Goal: Obtain resource: Download file/media

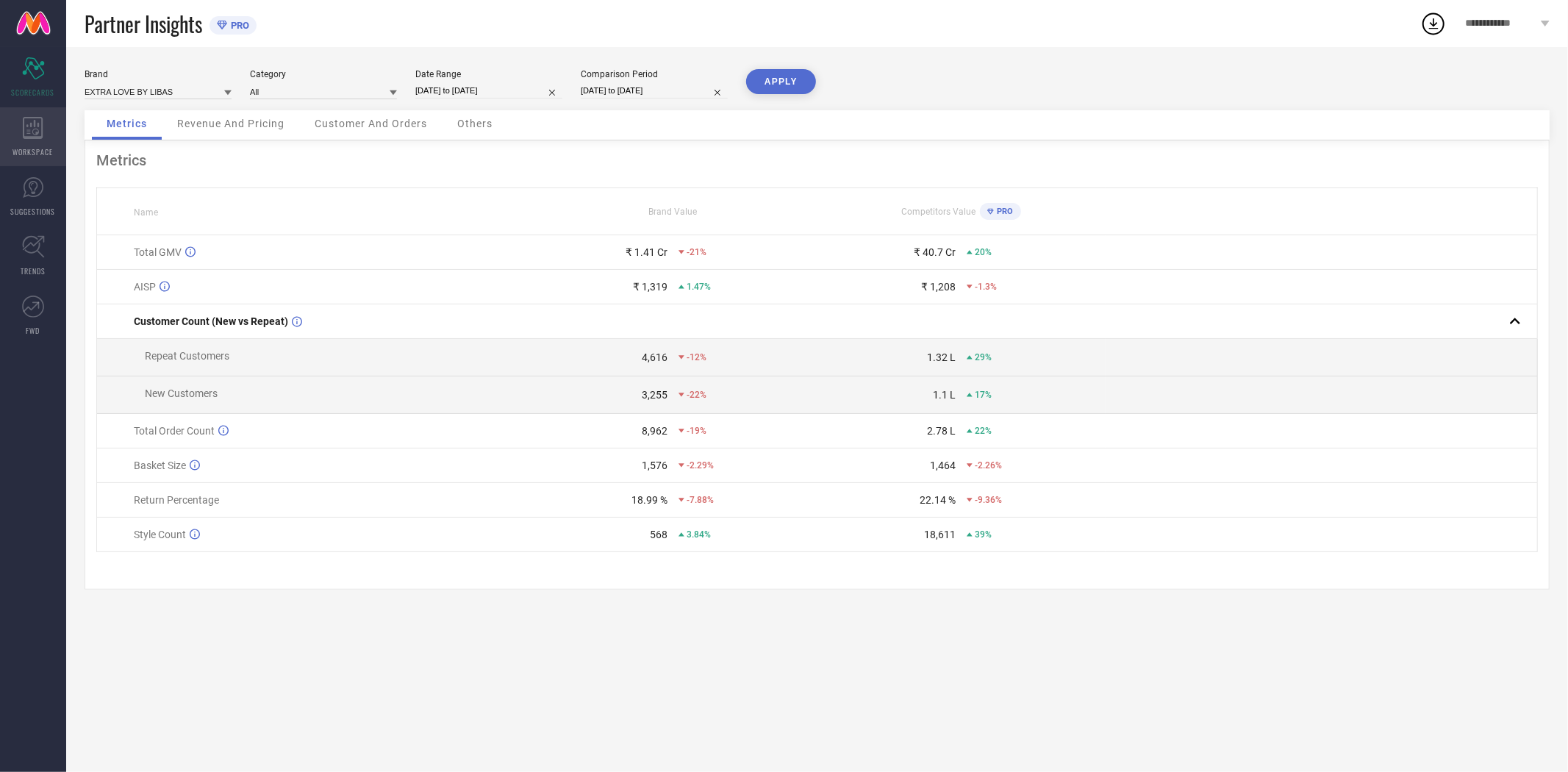
click at [30, 126] on icon at bounding box center [33, 128] width 21 height 22
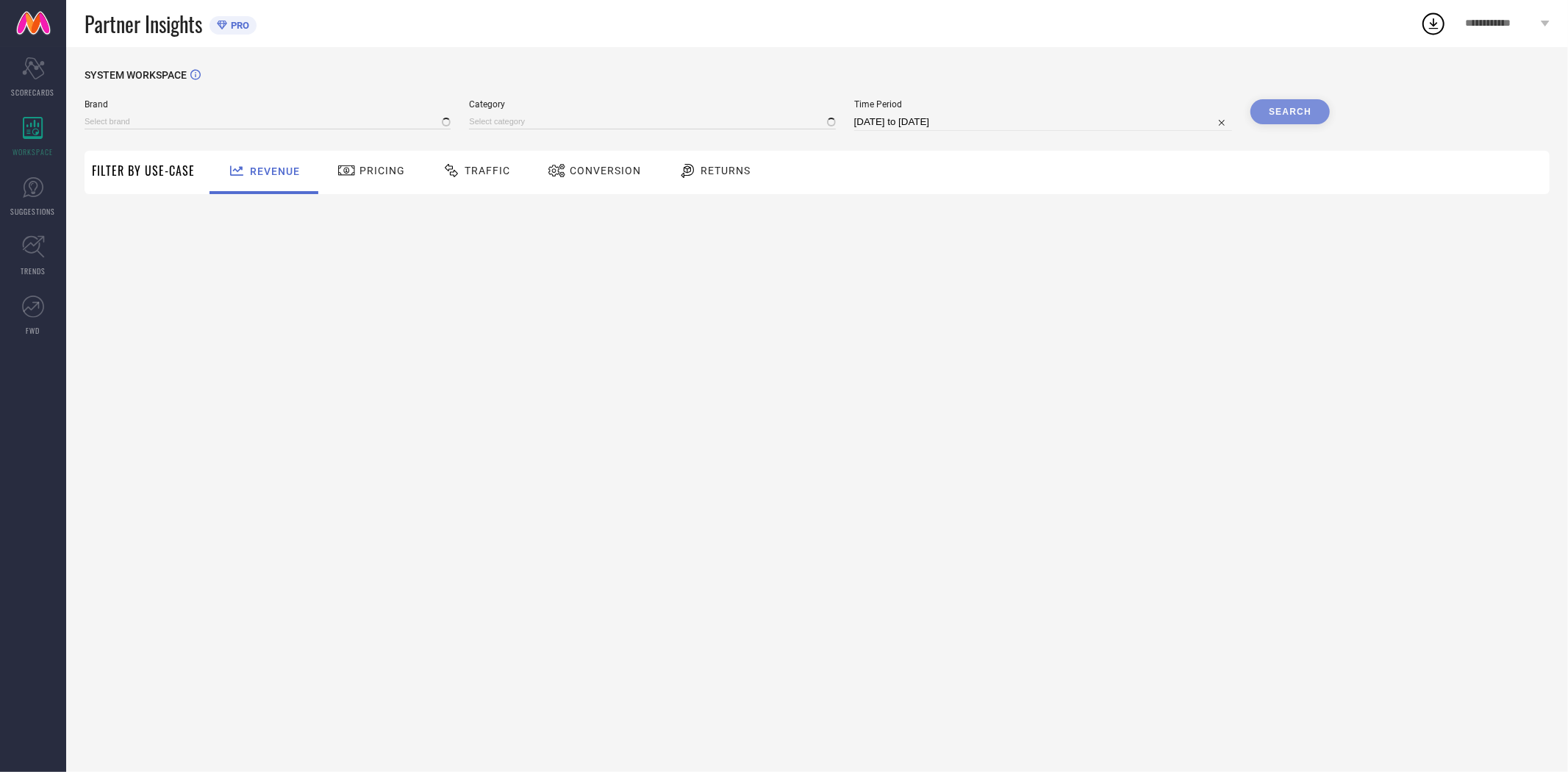
type input "EXTRA LOVE BY LIBAS"
type input "All"
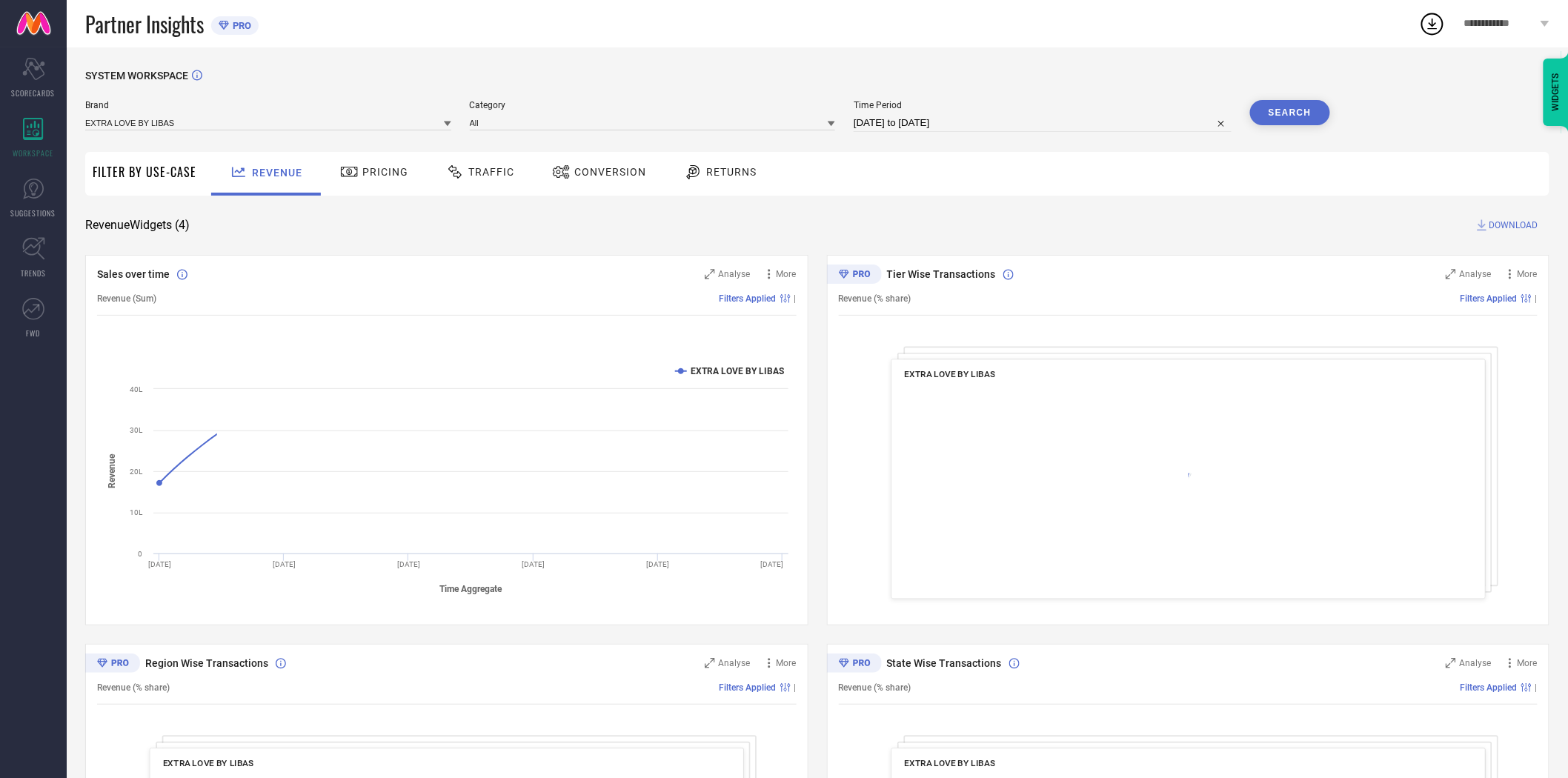
click at [598, 168] on span "Conversion" at bounding box center [610, 171] width 71 height 12
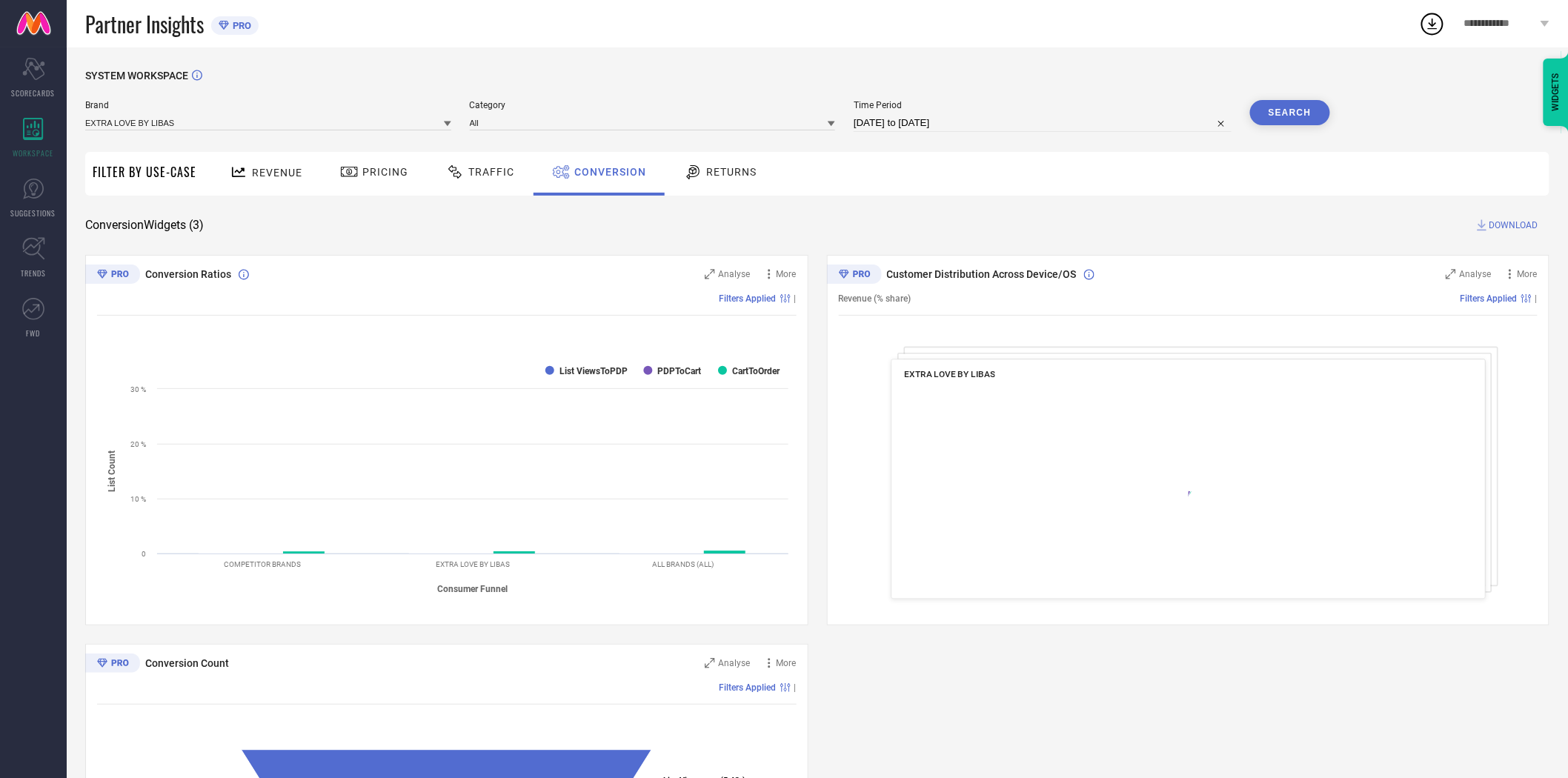
select select "6"
select select "2025"
select select "7"
select select "2025"
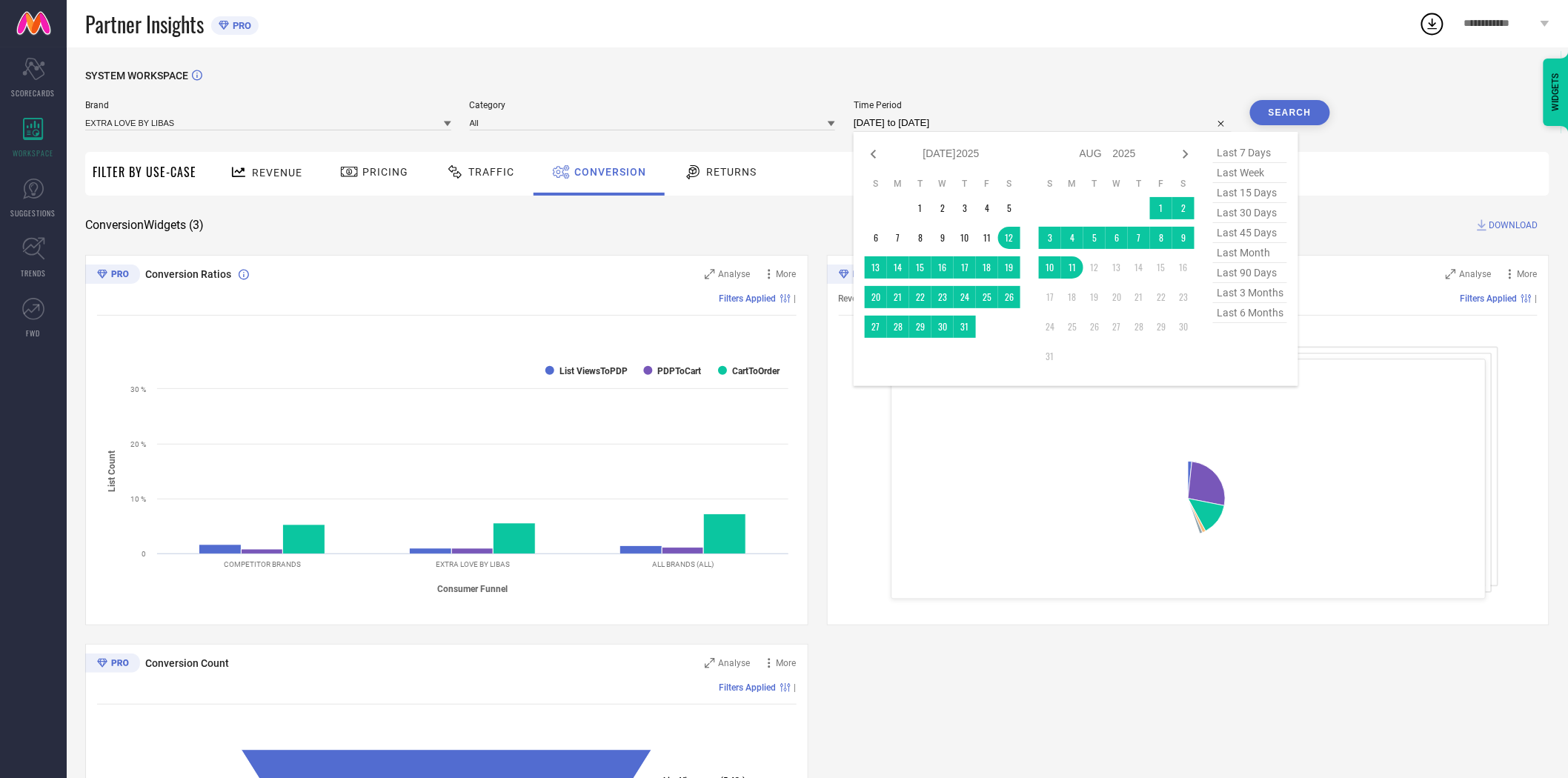
click at [987, 124] on input "[DATE] to [DATE]" at bounding box center [1042, 122] width 378 height 18
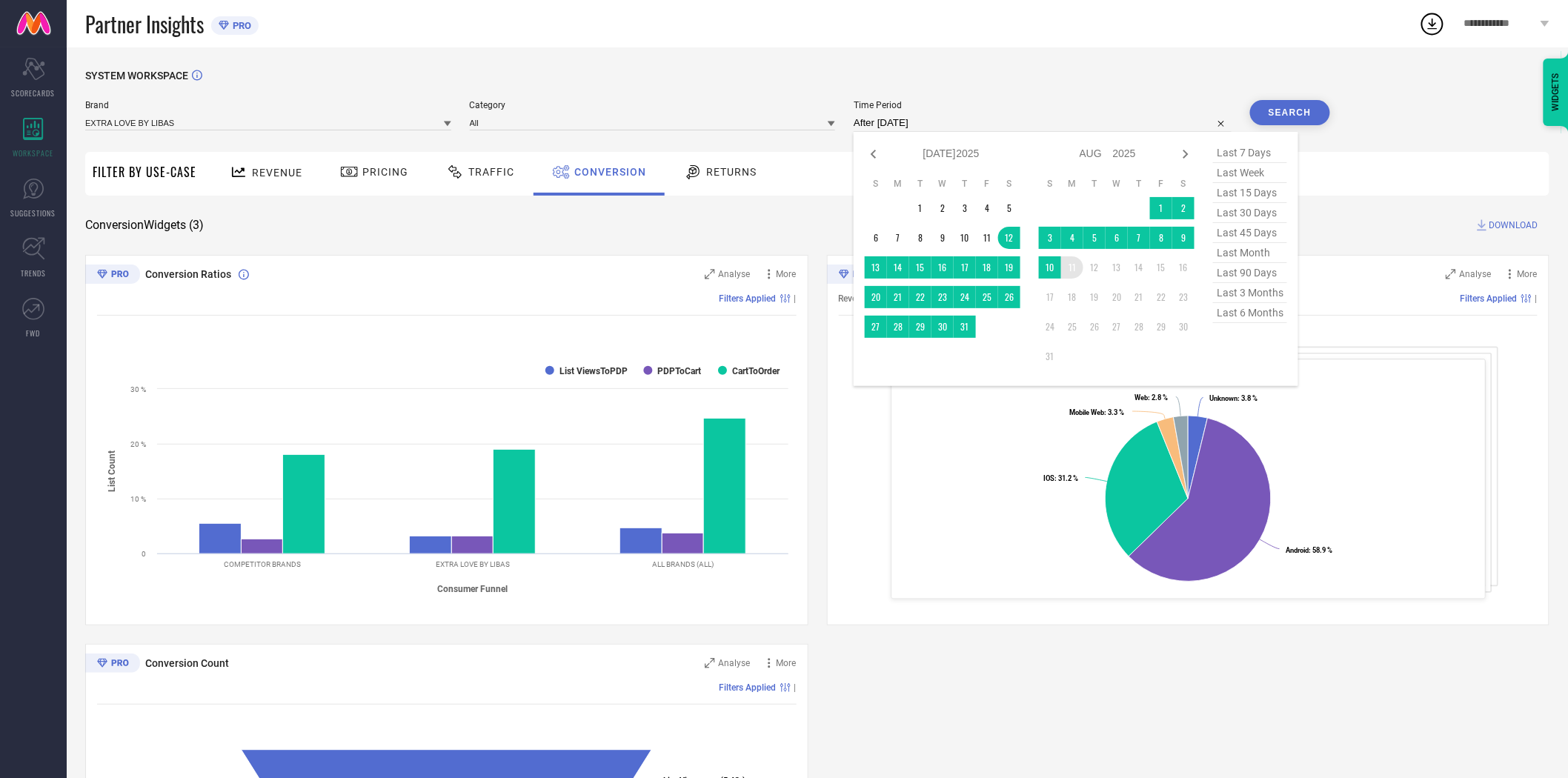
click at [1075, 267] on td "11" at bounding box center [1072, 268] width 23 height 23
type input "[DATE] to [DATE]"
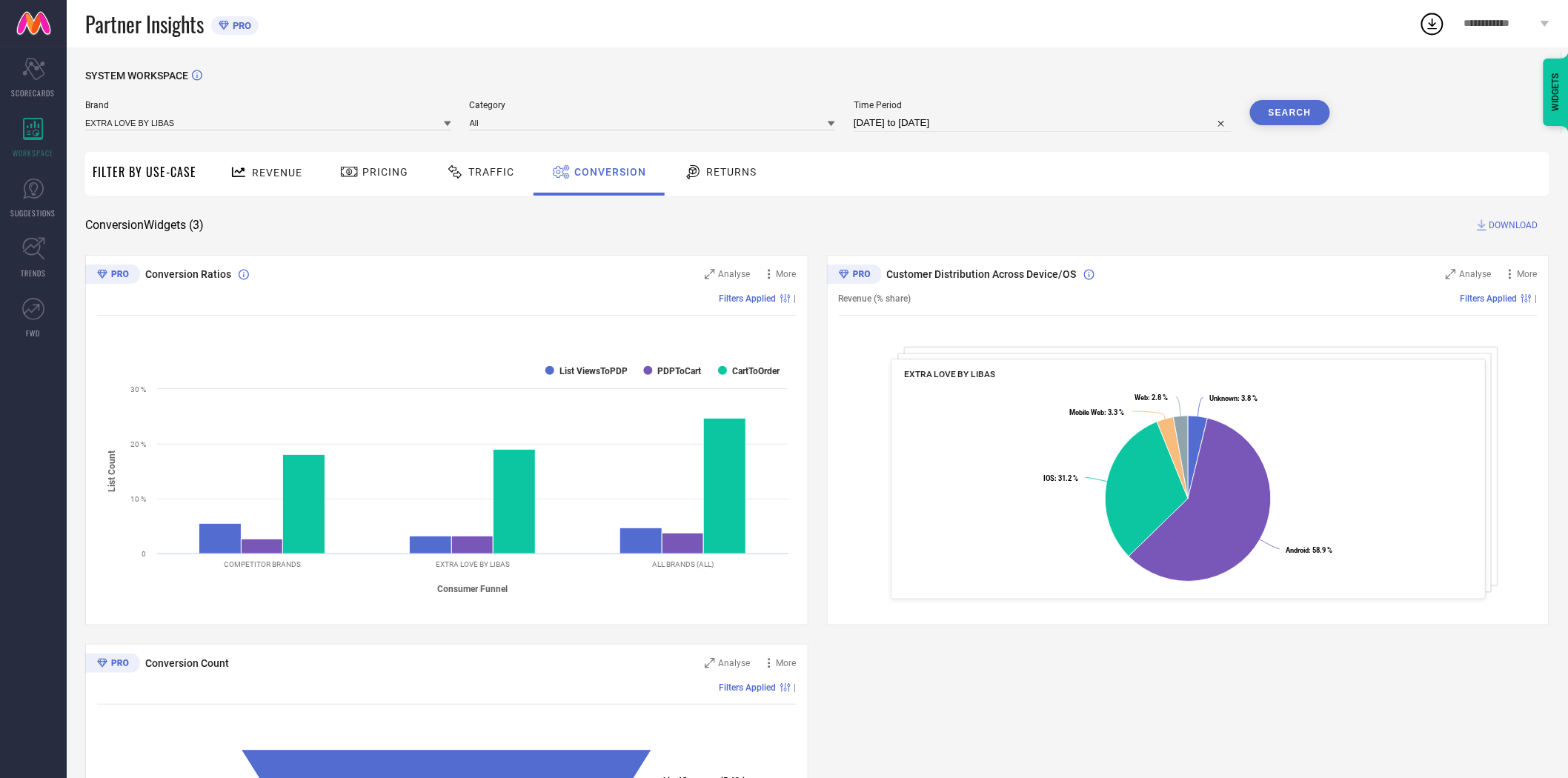
click at [1289, 116] on button "Search" at bounding box center [1290, 112] width 80 height 25
click at [1421, 223] on span "DOWNLOAD" at bounding box center [1513, 226] width 49 height 15
select select "7"
select select "2025"
select select "8"
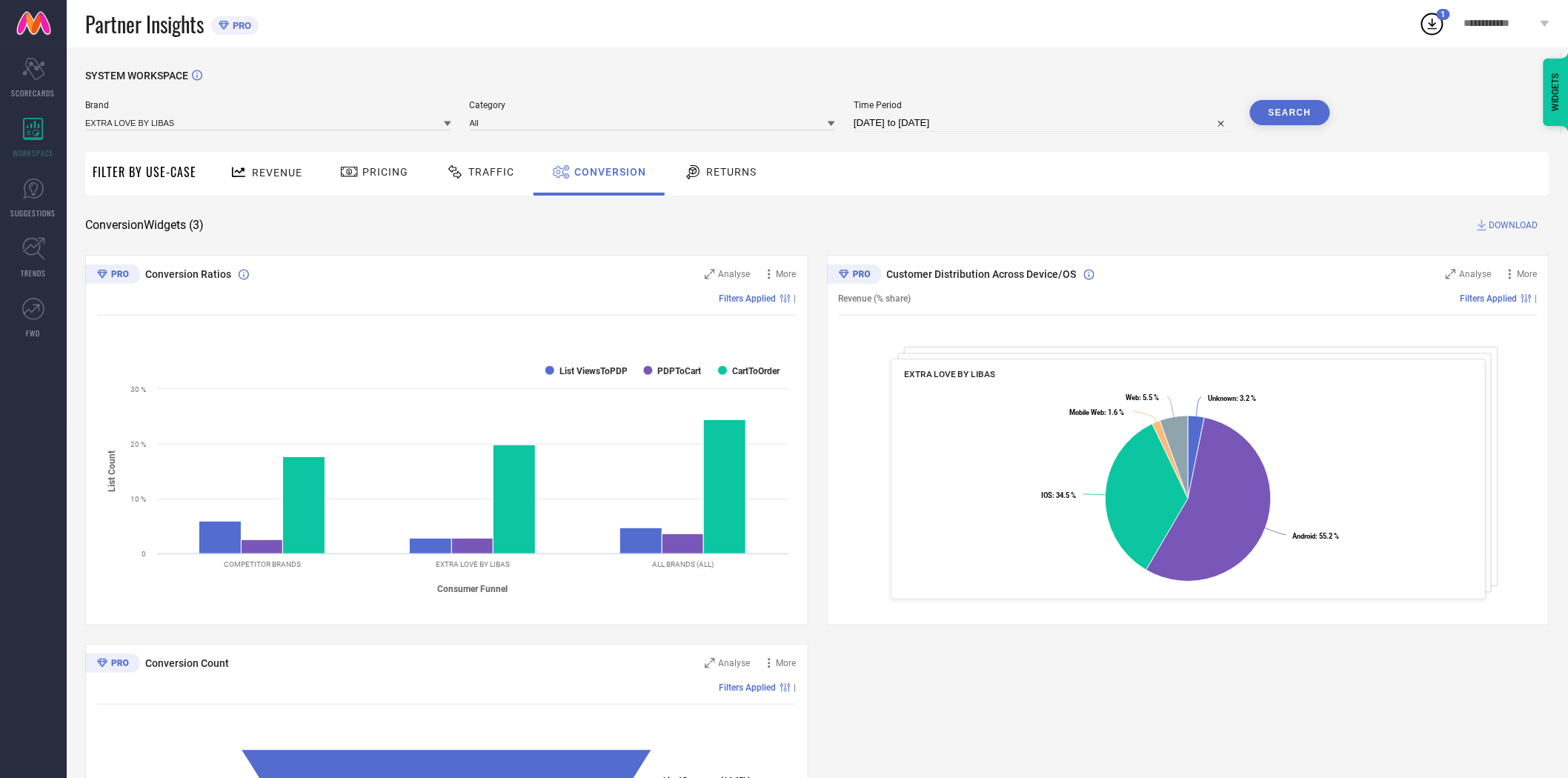
select select "2025"
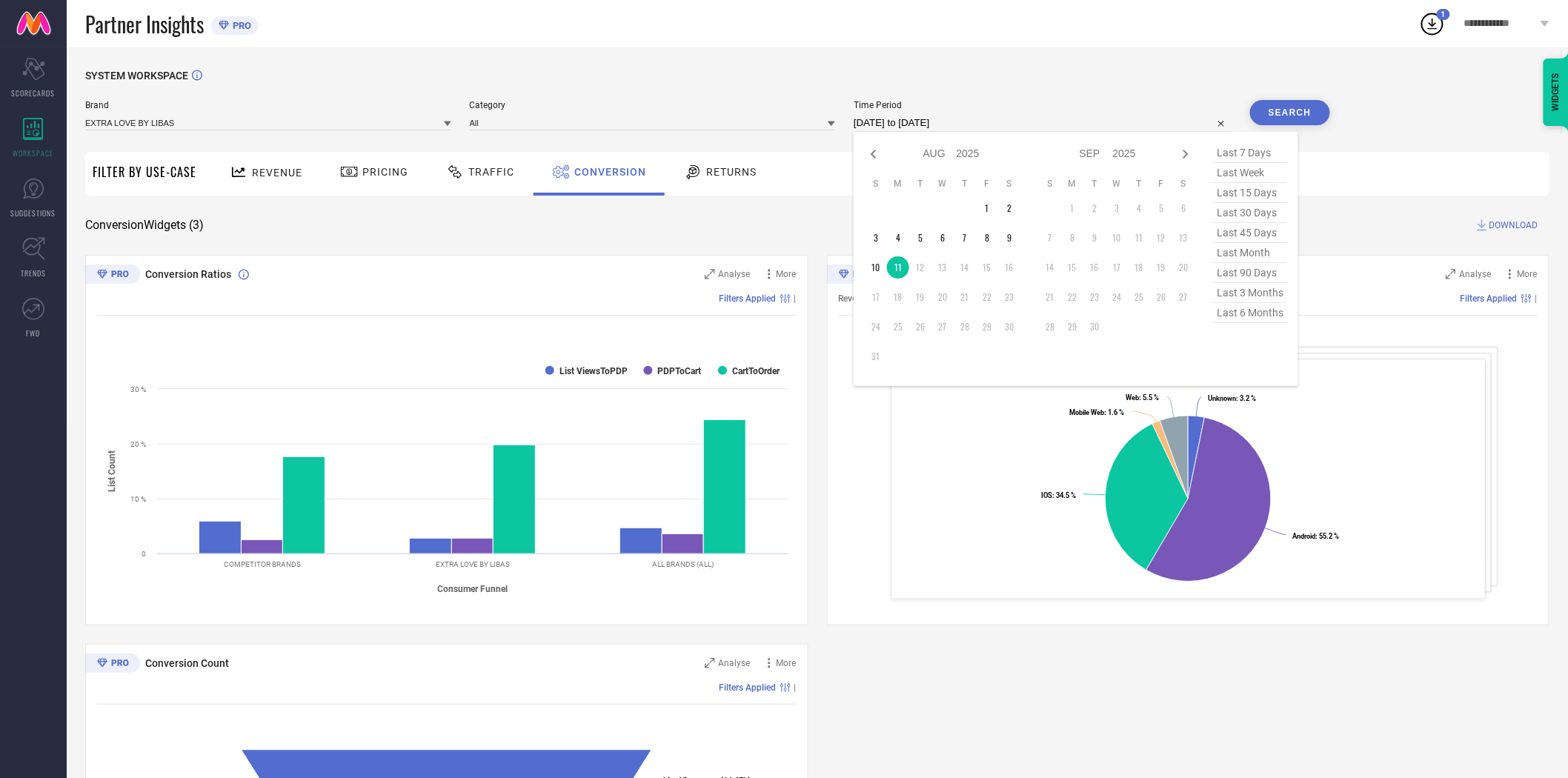
click at [1006, 121] on input "[DATE] to [DATE]" at bounding box center [1042, 122] width 378 height 18
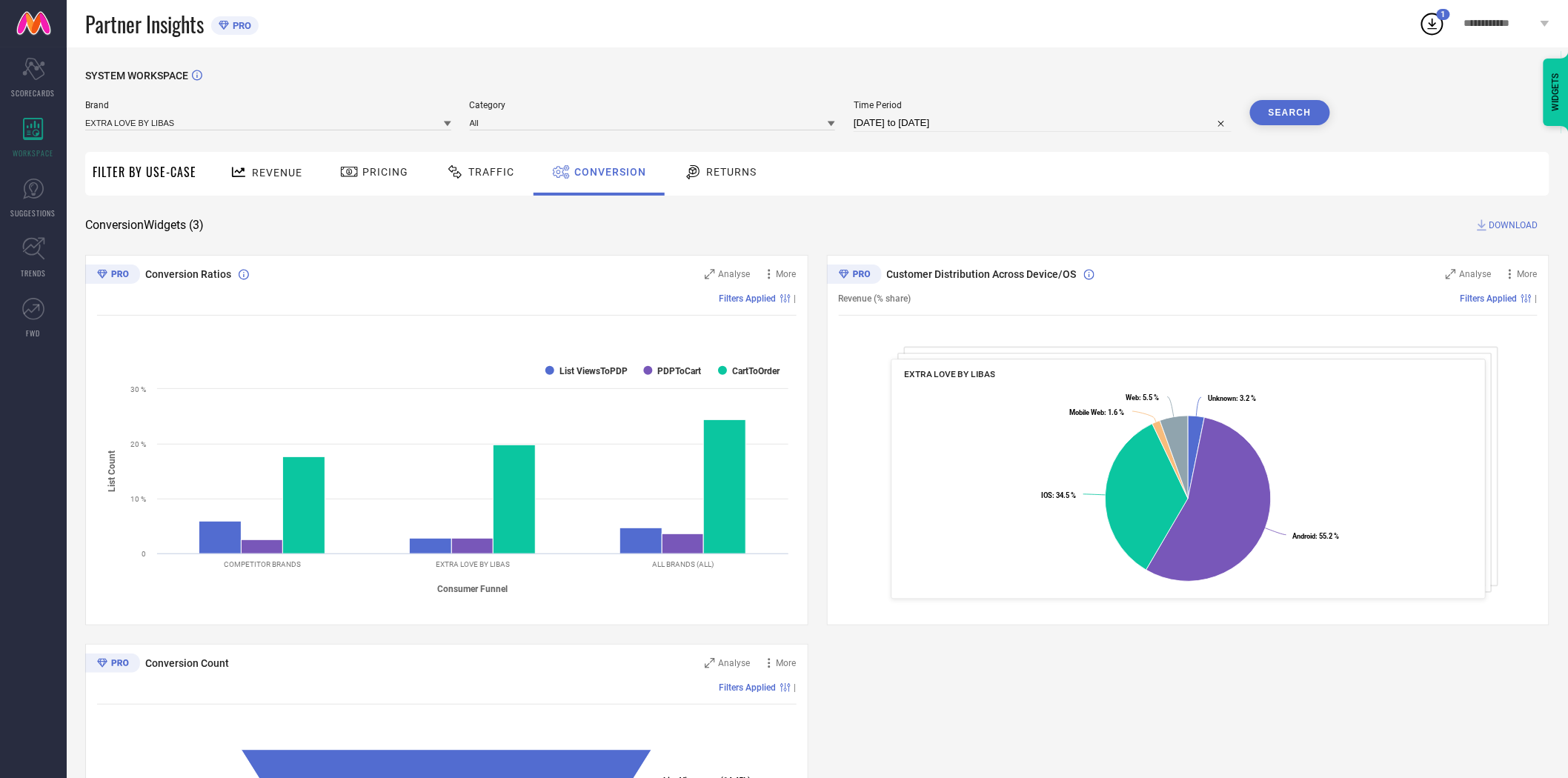
click at [755, 226] on div "Conversion Widgets ( 3 ) DOWNLOAD" at bounding box center [817, 226] width 1464 height 15
click at [1289, 121] on button "Search" at bounding box center [1290, 112] width 80 height 25
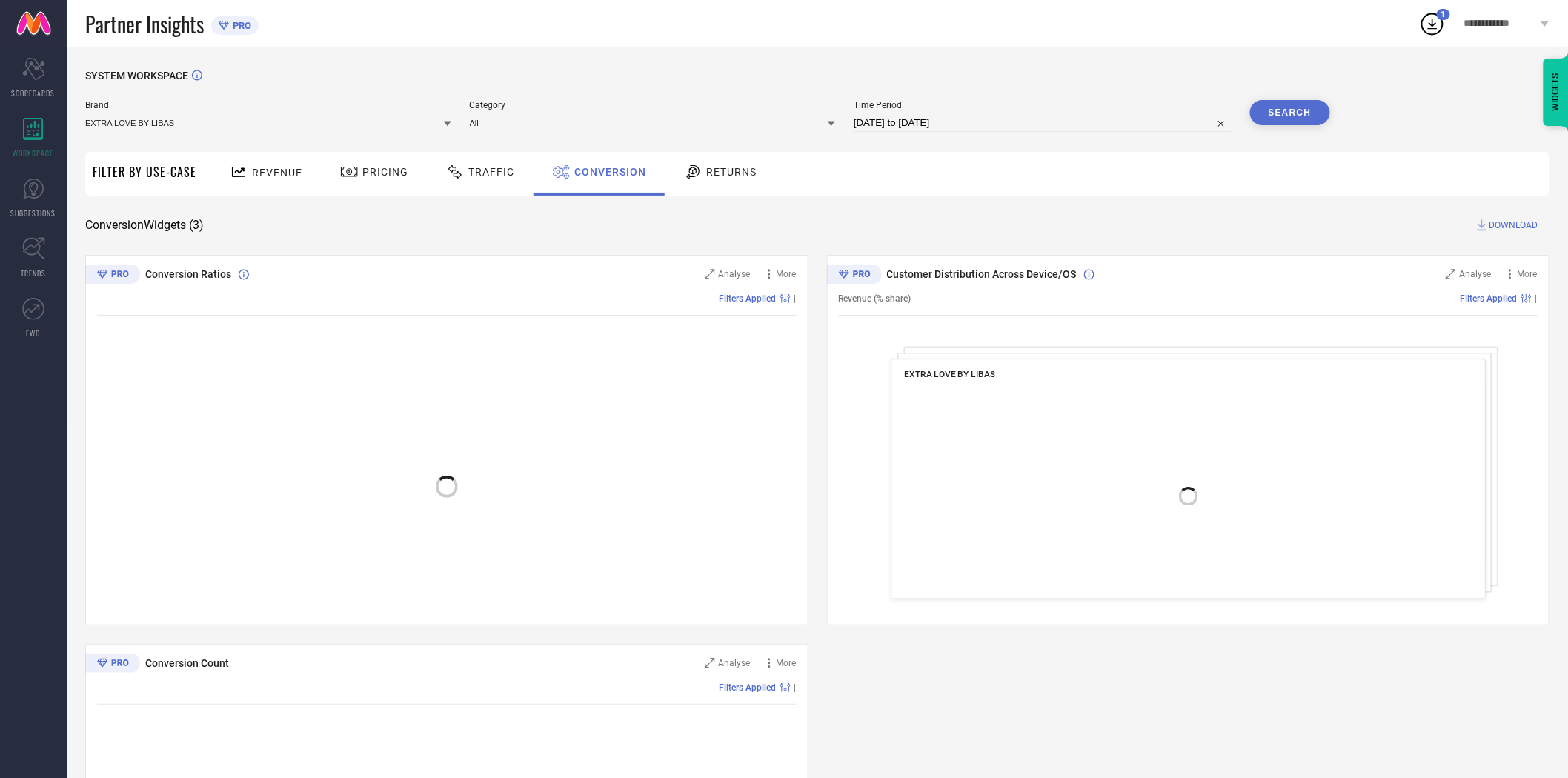
click at [451, 123] on div "Brand EXTRA LOVE BY LIBAS Category All Time Period [DATE] to [DATE] Search" at bounding box center [707, 116] width 1244 height 32
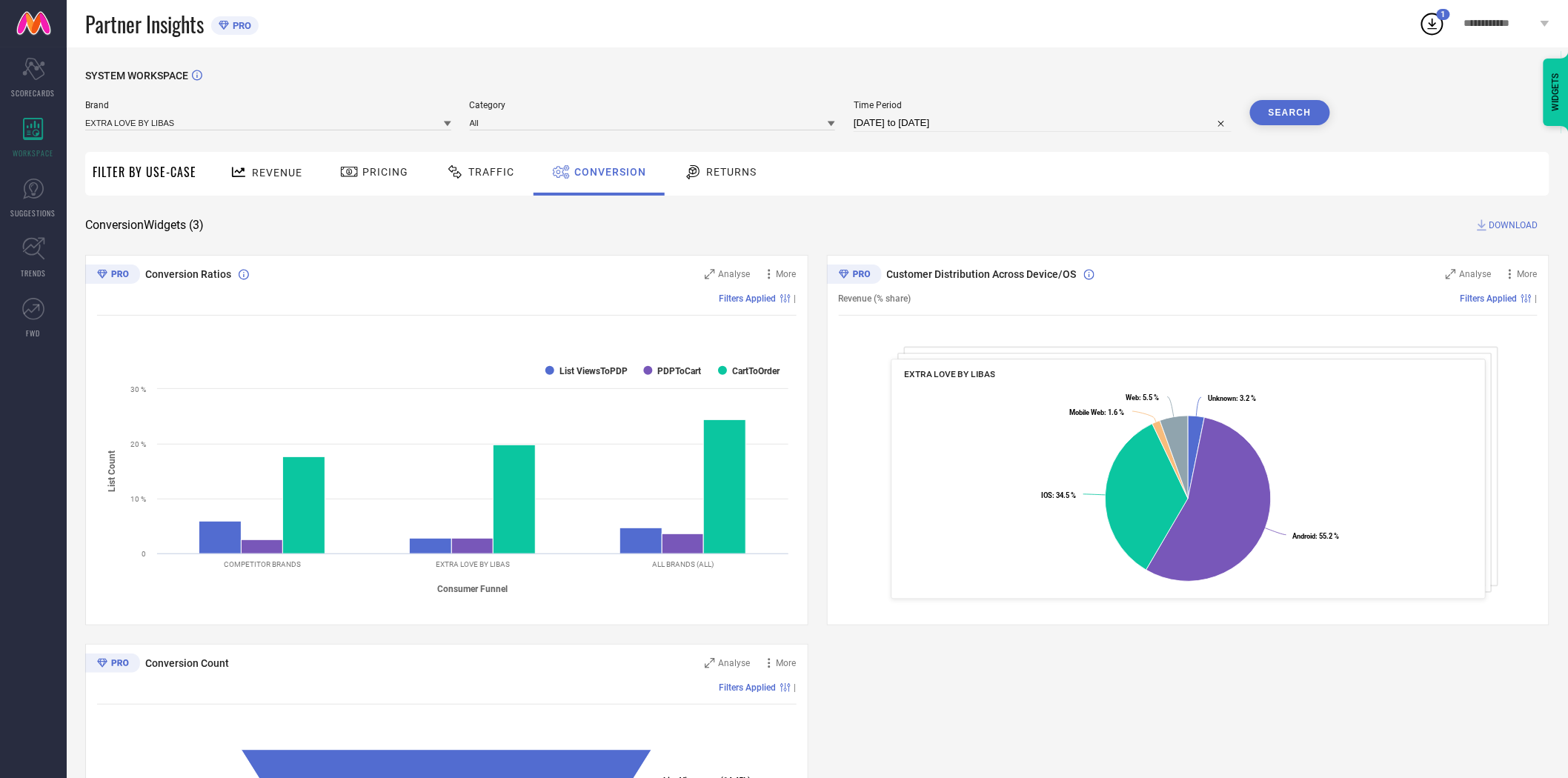
click at [449, 124] on icon at bounding box center [448, 124] width 8 height 6
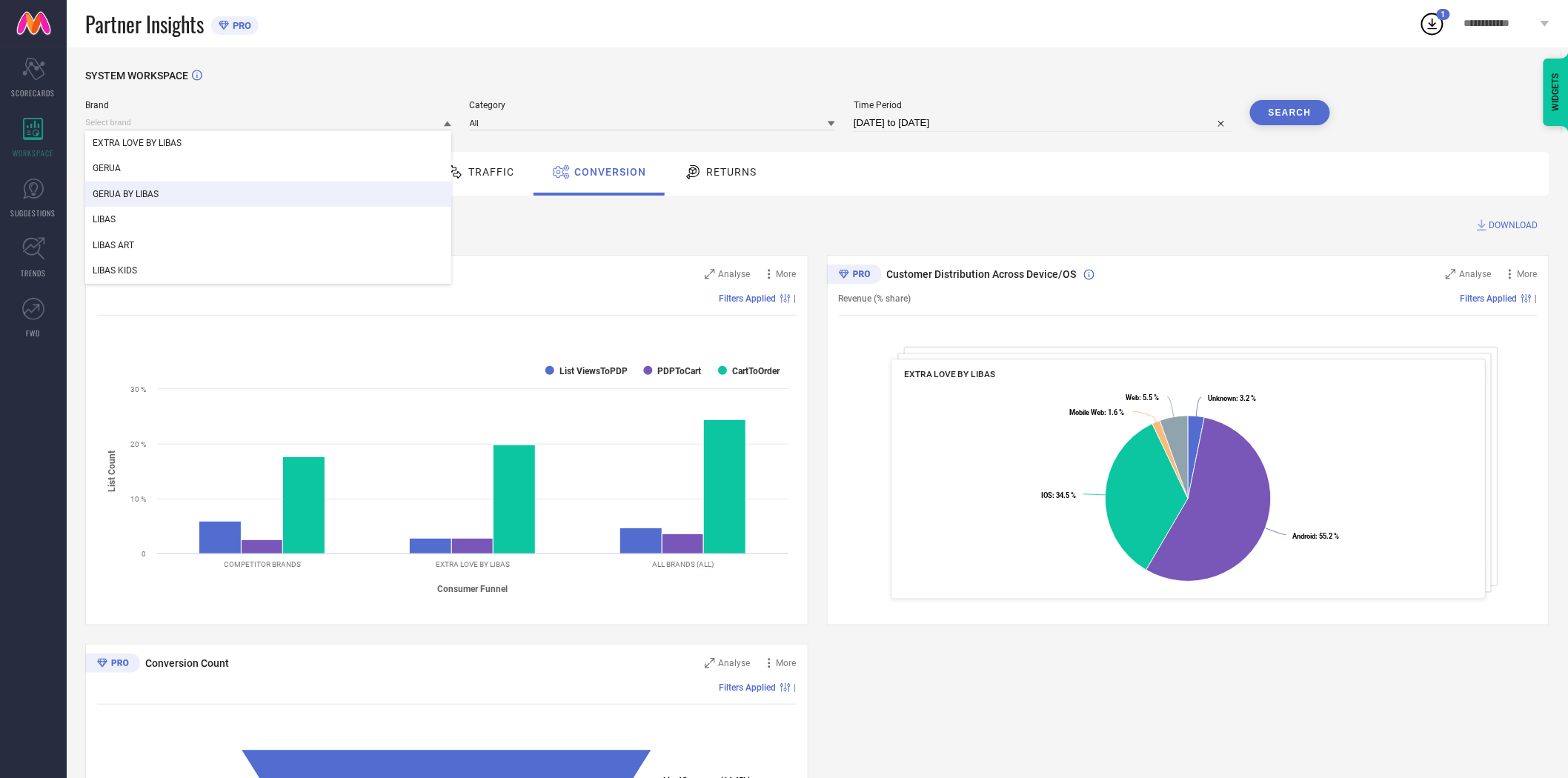
click at [201, 186] on div "GERUA BY LIBAS" at bounding box center [268, 194] width 366 height 25
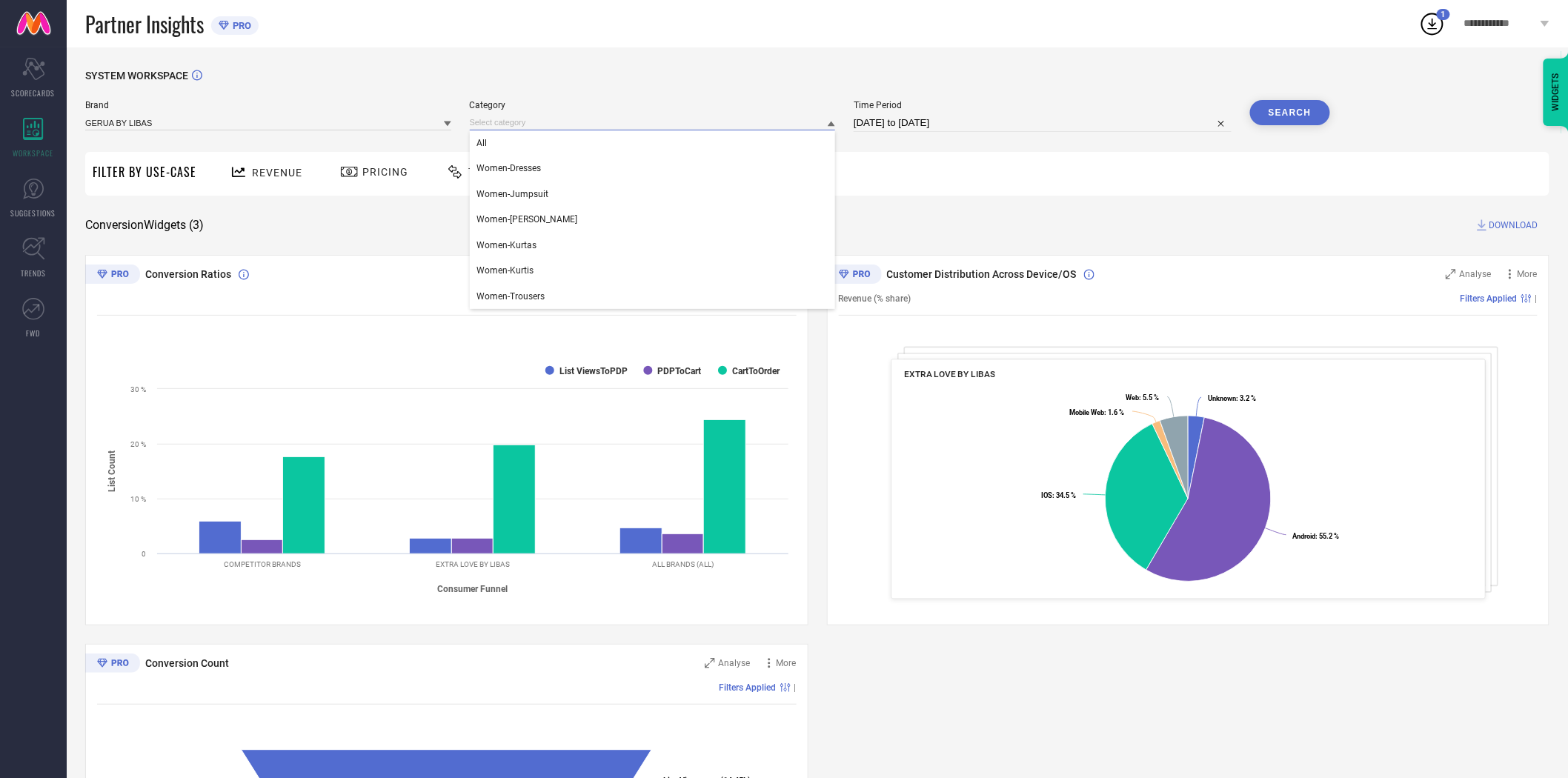
click at [506, 129] on input at bounding box center [652, 122] width 366 height 16
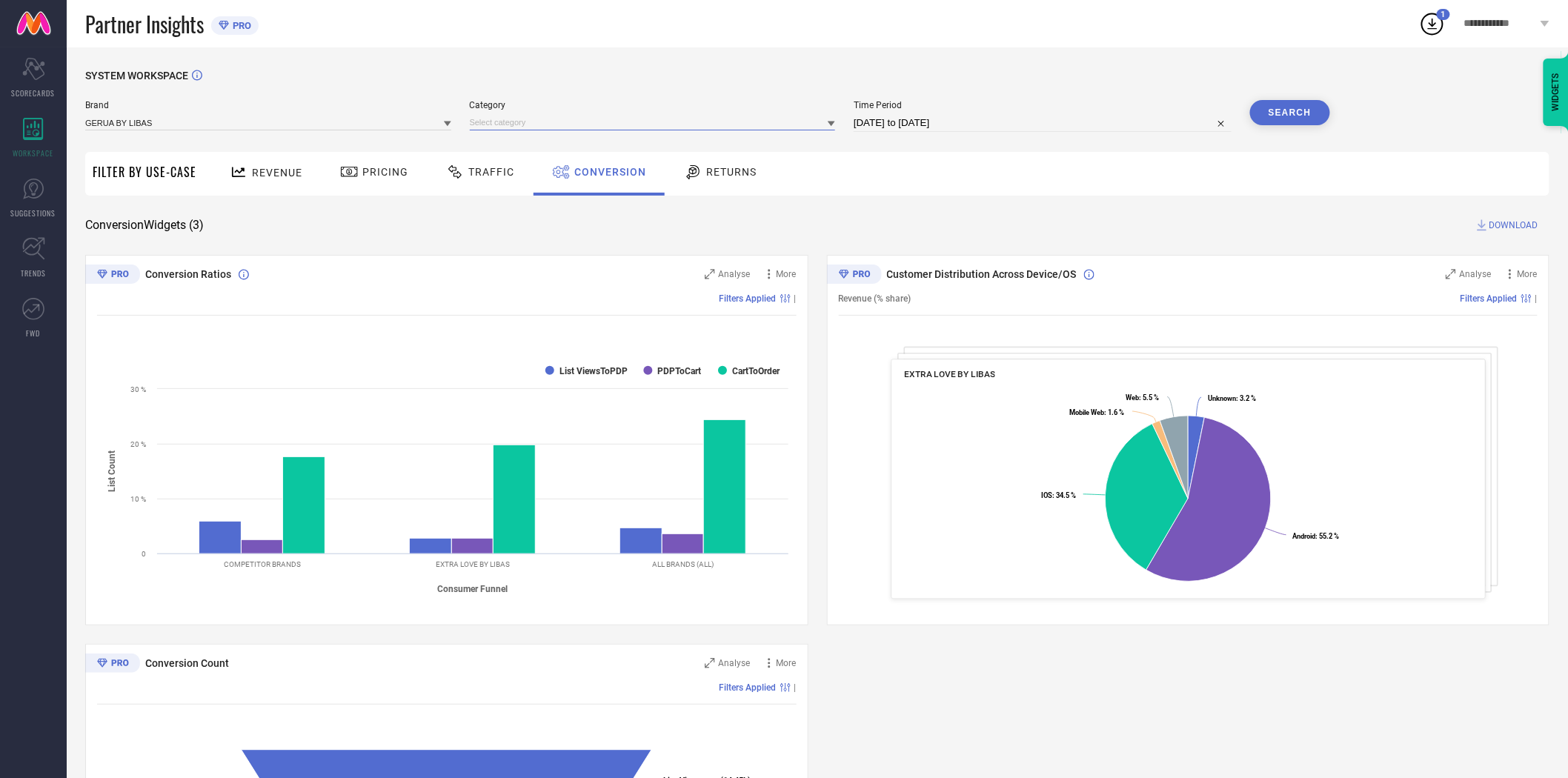
click at [534, 124] on input at bounding box center [652, 122] width 366 height 16
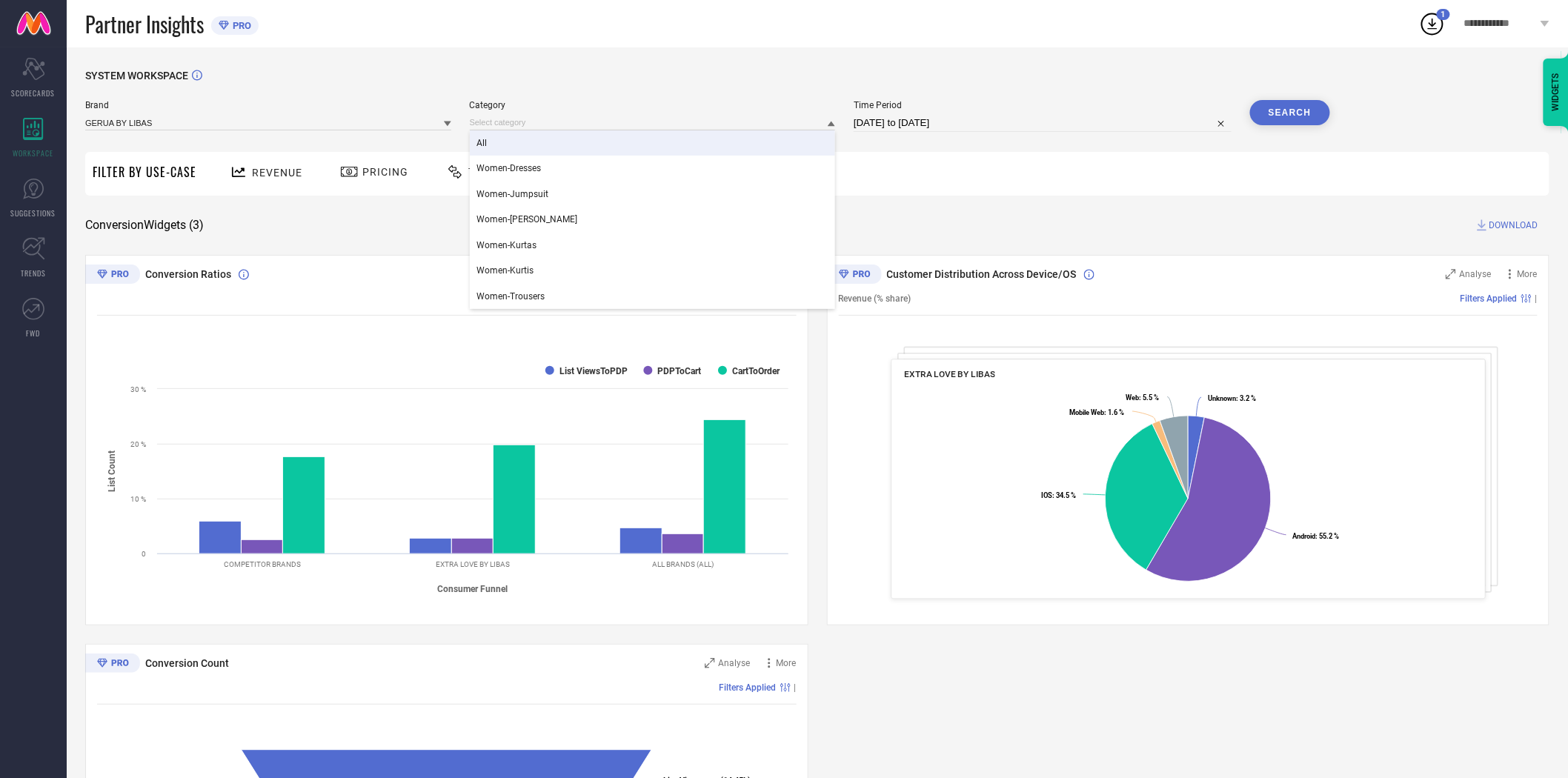
click at [514, 137] on div "All" at bounding box center [652, 143] width 366 height 25
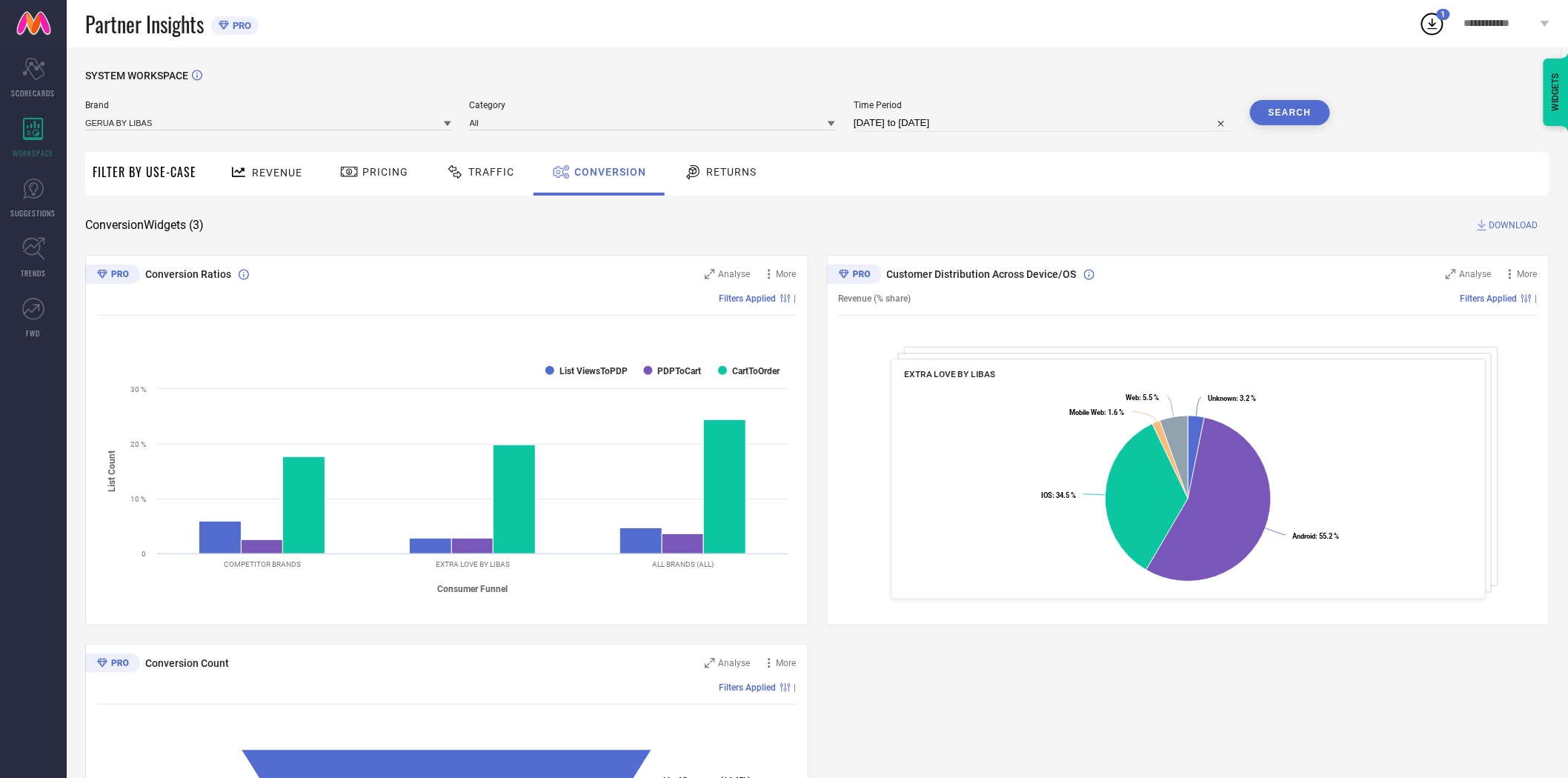
click at [1288, 106] on button "Search" at bounding box center [1290, 112] width 80 height 25
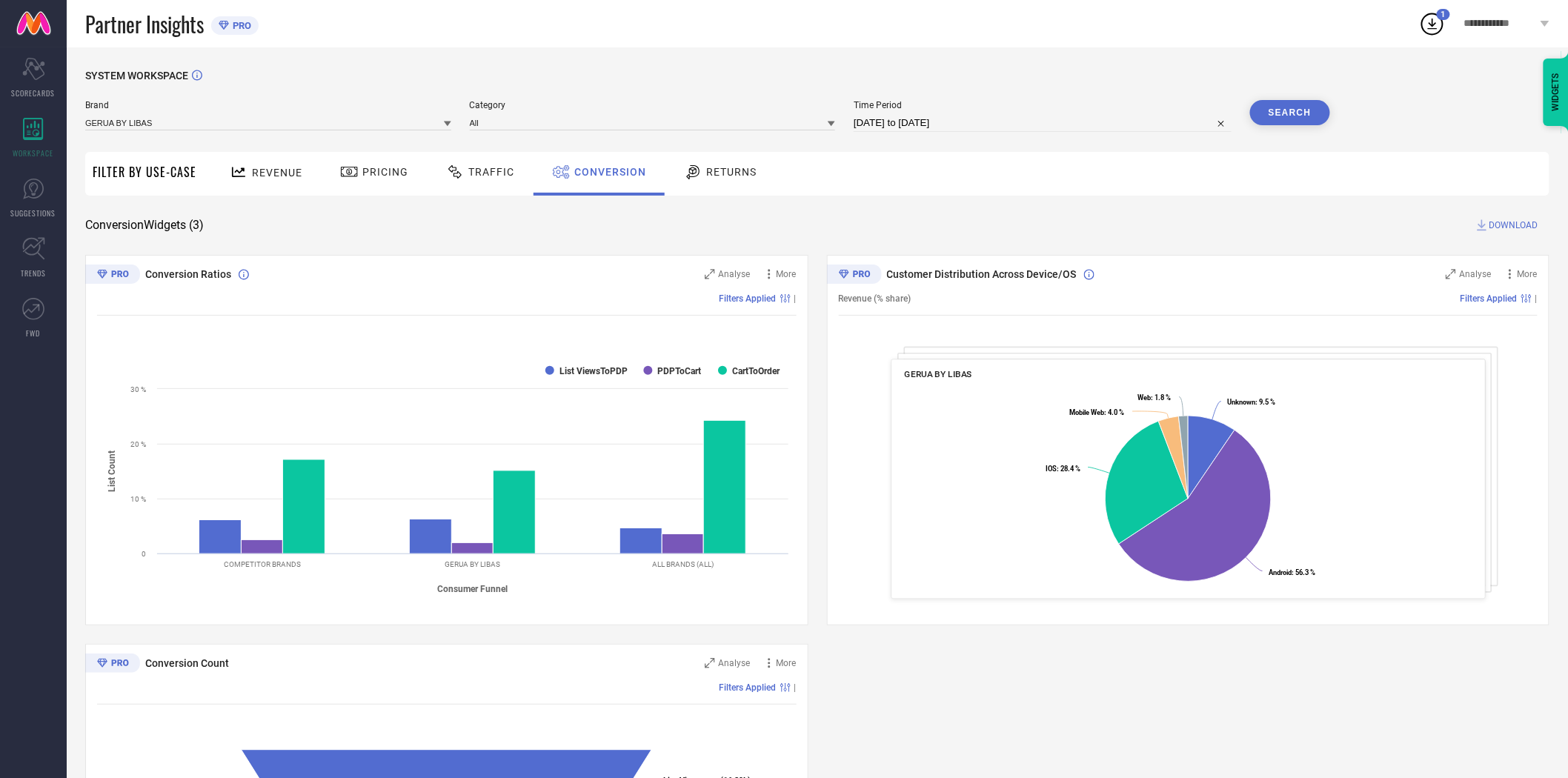
click at [1421, 223] on span "DOWNLOAD" at bounding box center [1513, 226] width 49 height 15
click at [448, 124] on icon at bounding box center [448, 124] width 8 height 6
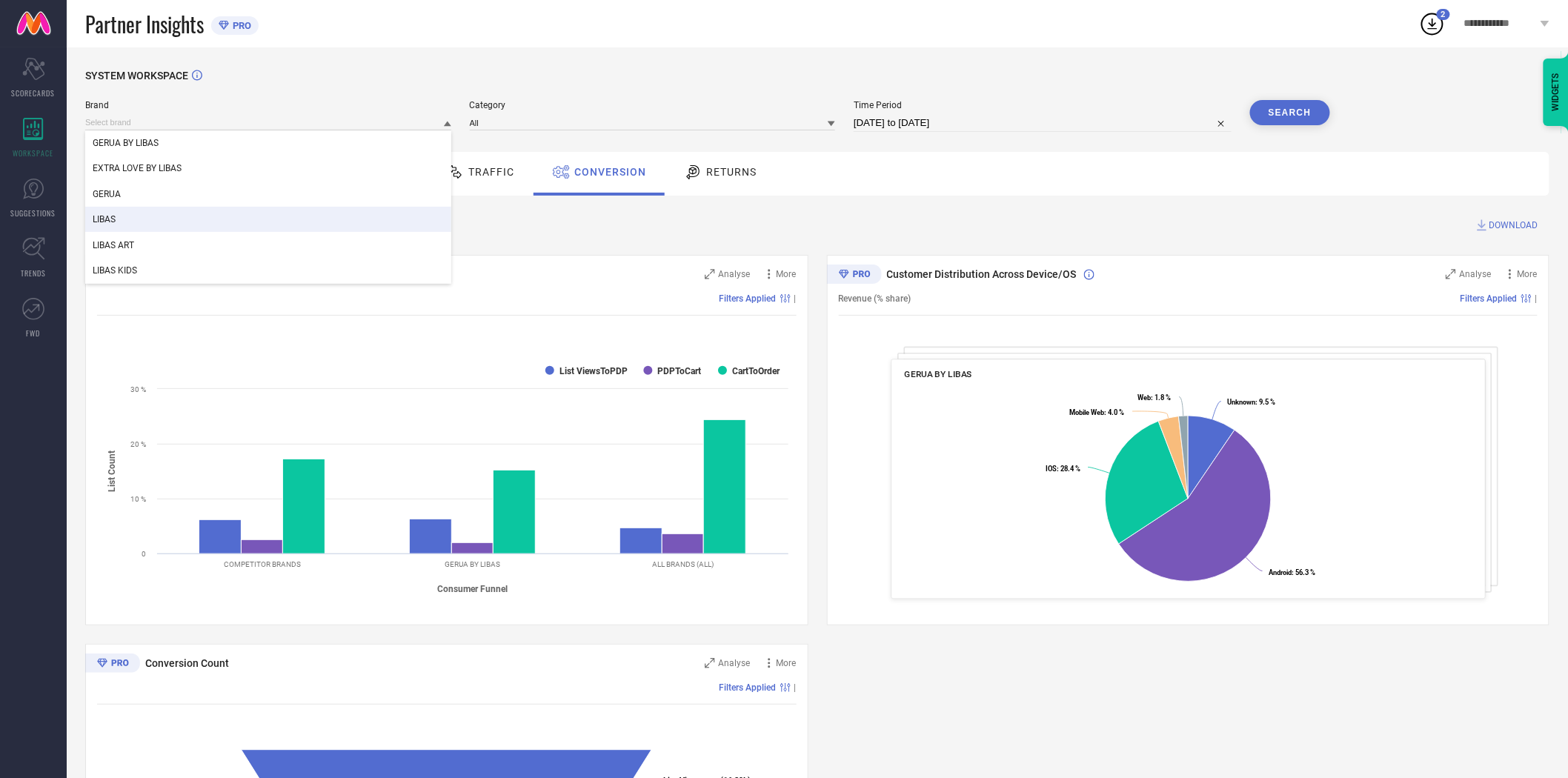
click at [174, 214] on div "LIBAS" at bounding box center [268, 219] width 366 height 25
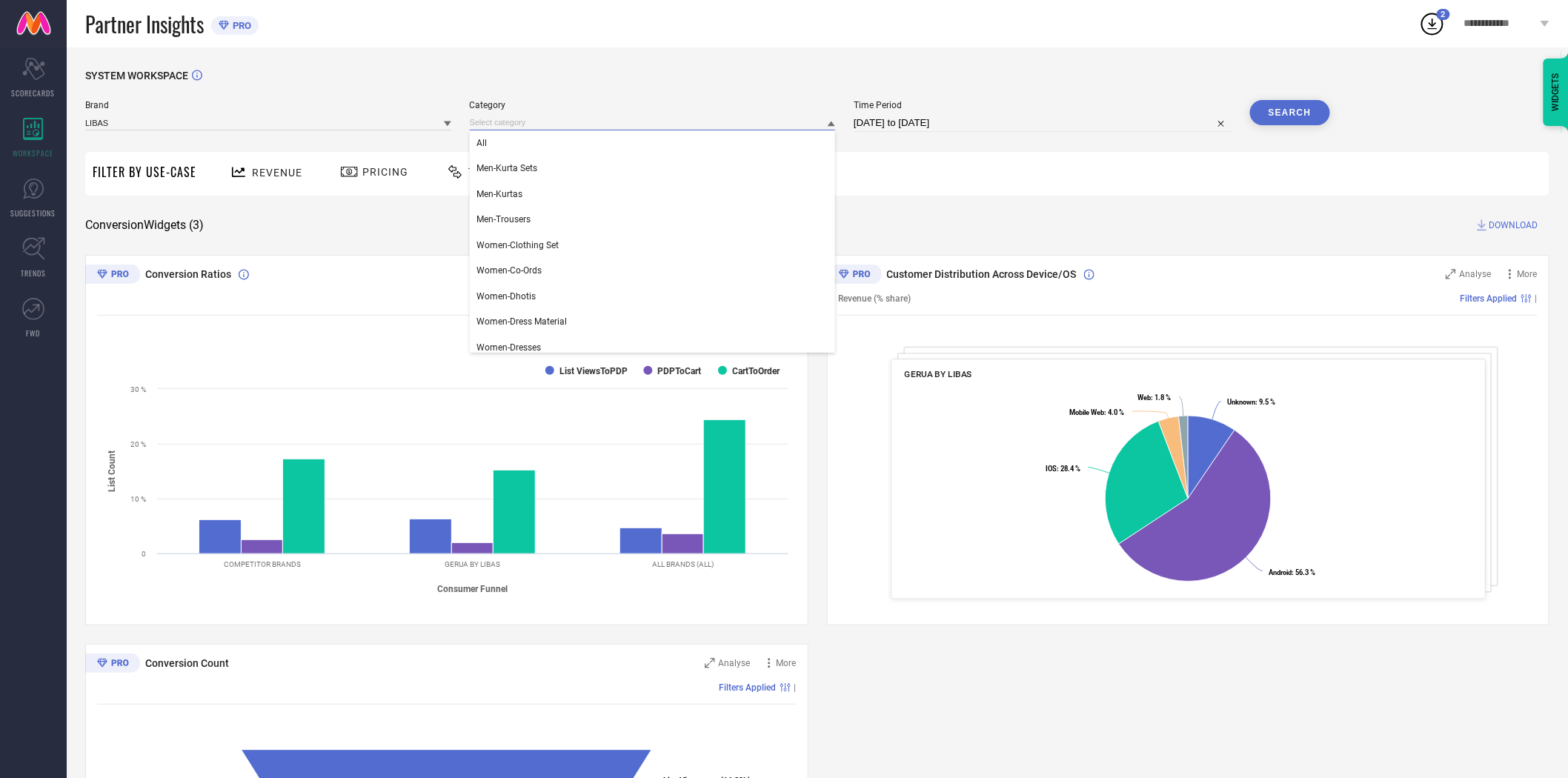
click at [560, 127] on input at bounding box center [652, 122] width 366 height 16
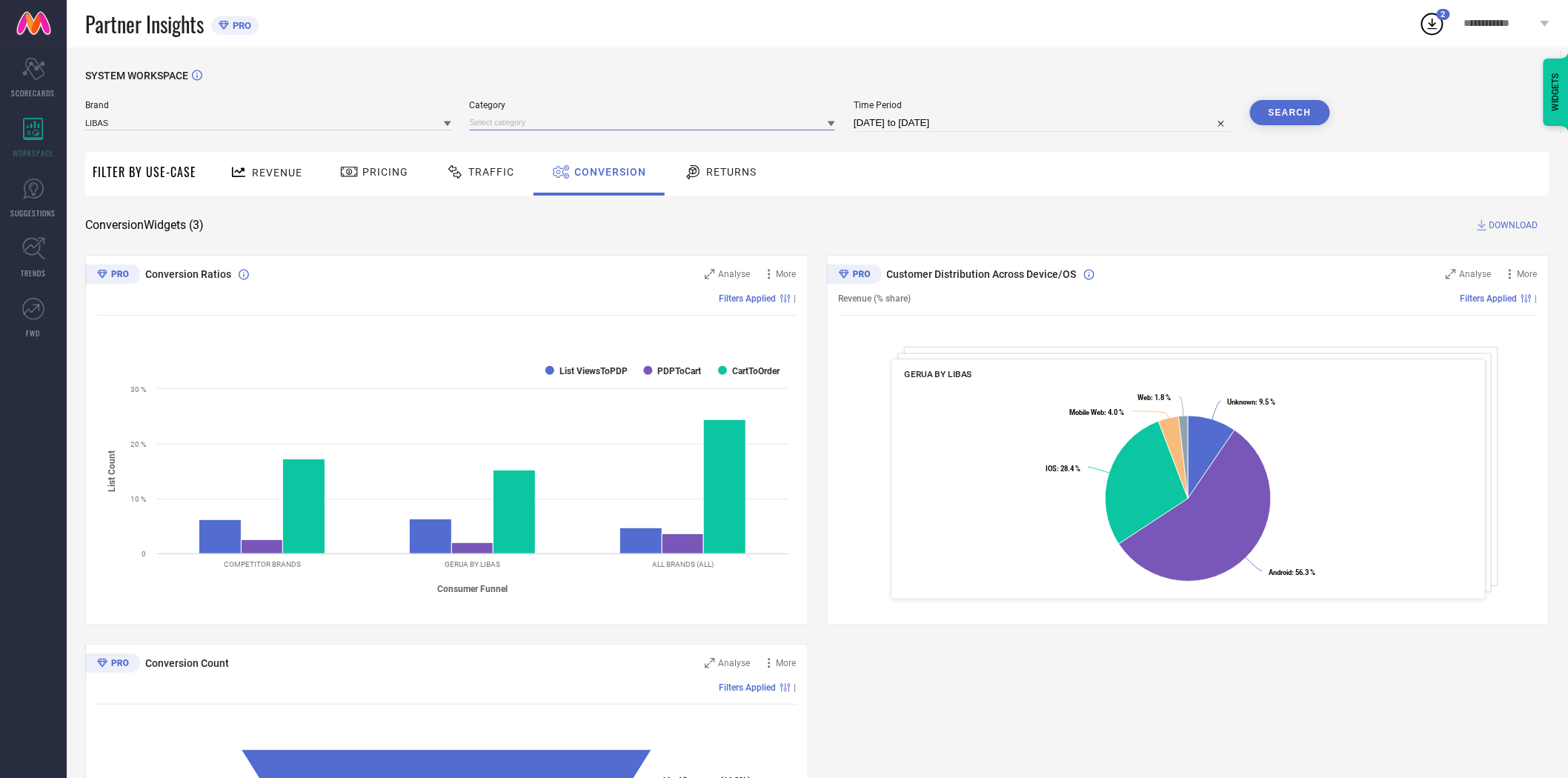
click at [554, 126] on input at bounding box center [652, 122] width 366 height 16
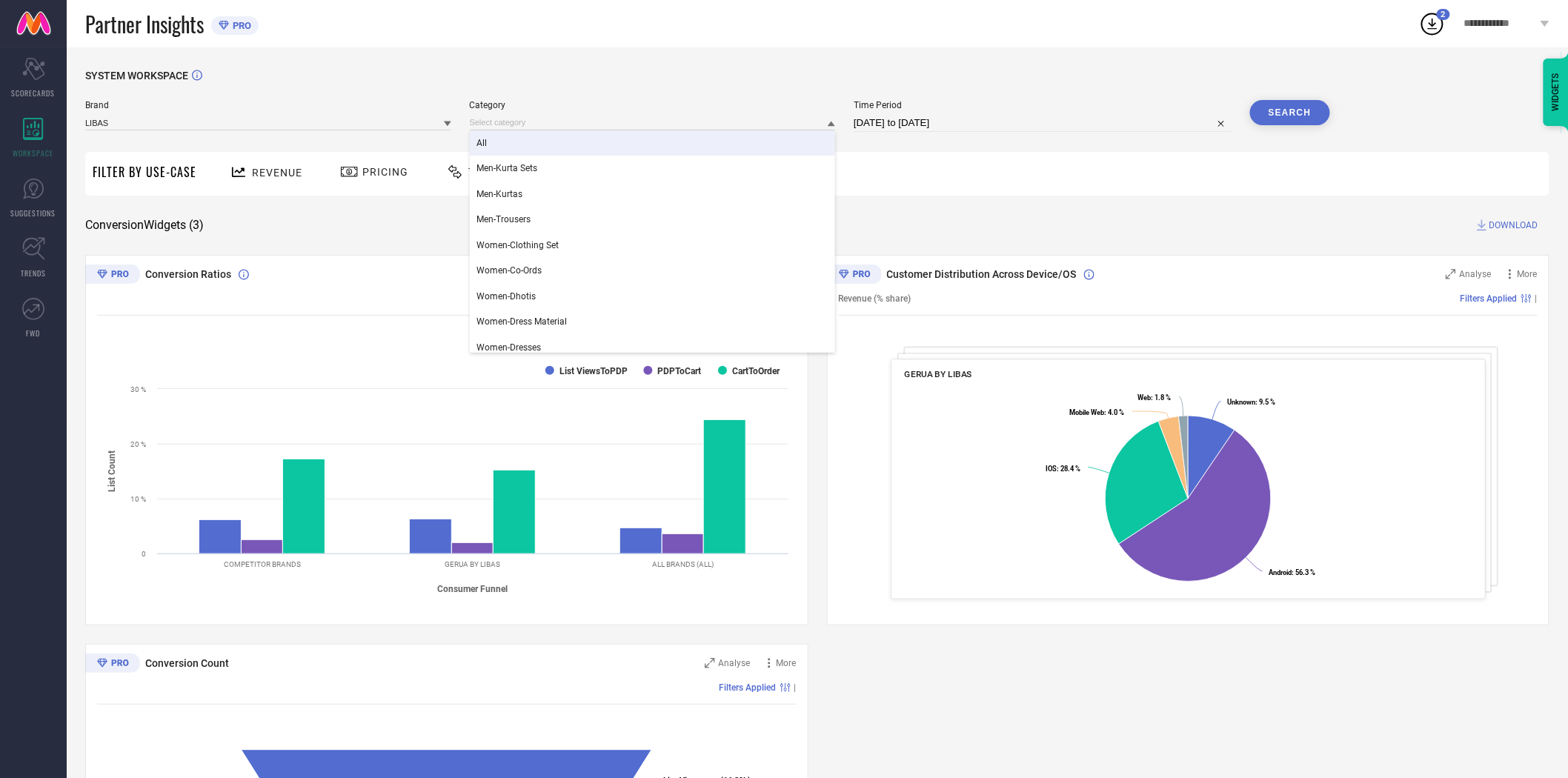
click at [523, 139] on div "All" at bounding box center [652, 143] width 366 height 25
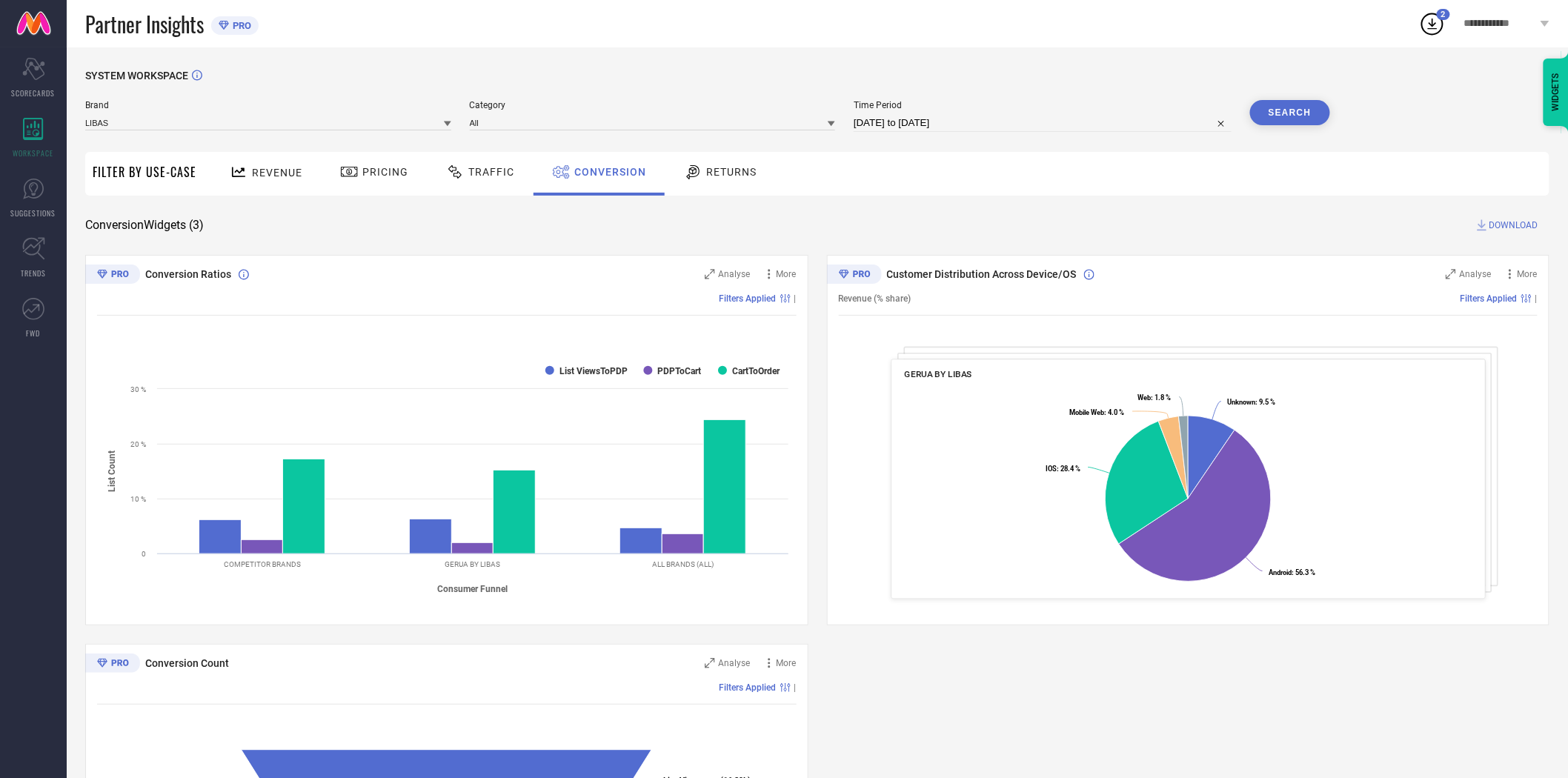
click at [1293, 107] on button "Search" at bounding box center [1290, 112] width 80 height 25
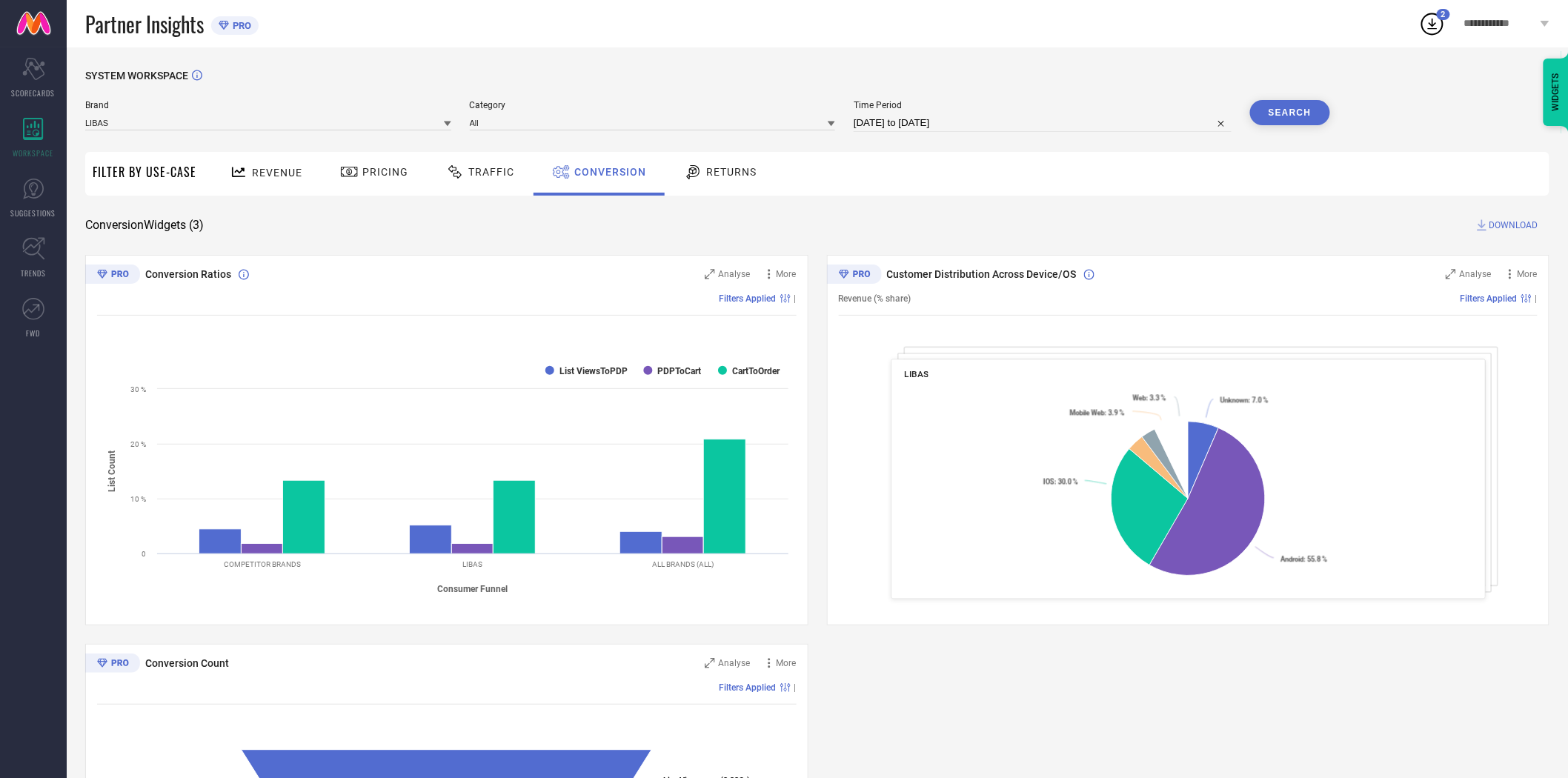
click at [1421, 224] on span "DOWNLOAD" at bounding box center [1513, 226] width 49 height 15
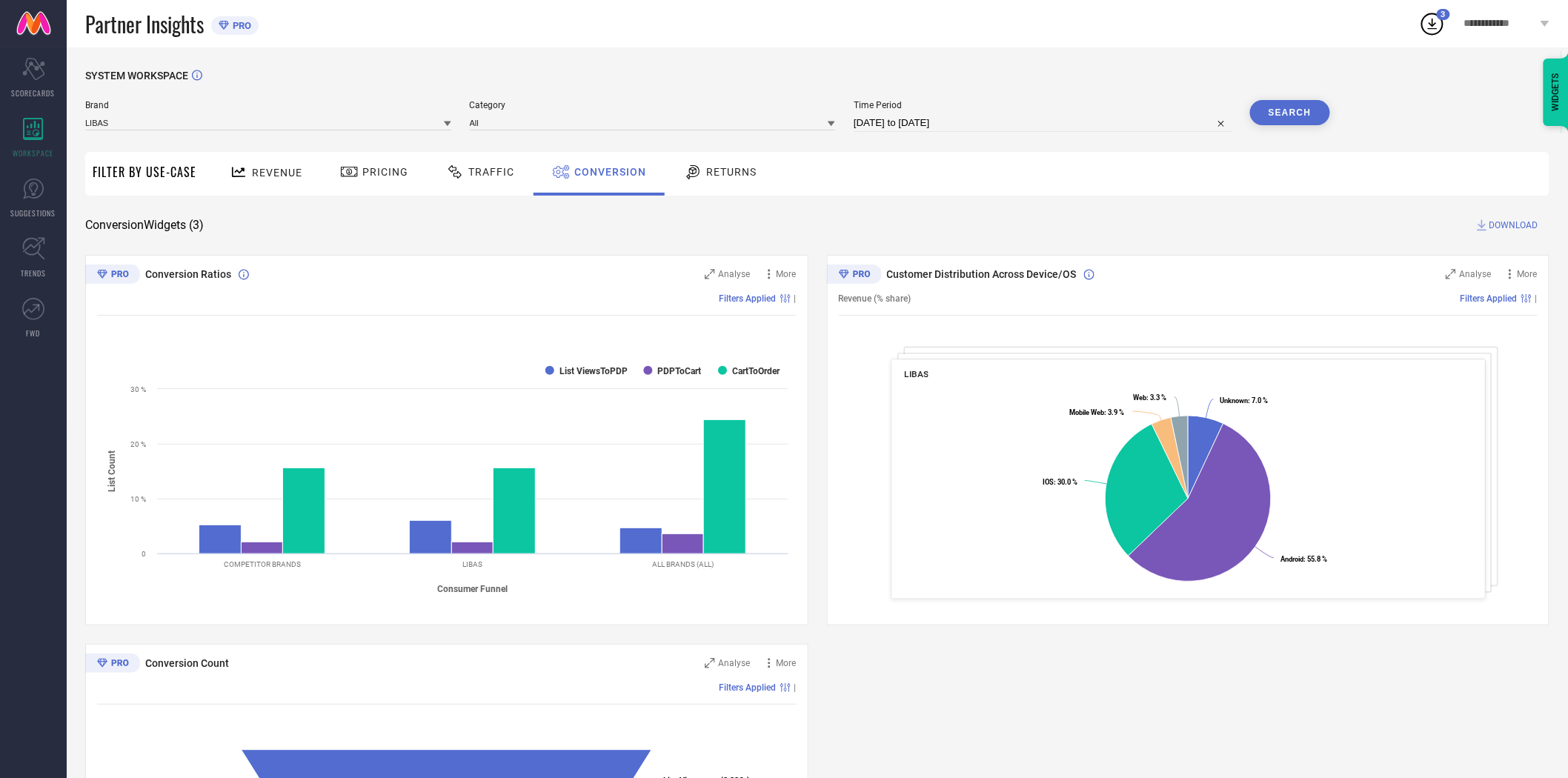
click at [445, 123] on icon at bounding box center [448, 124] width 8 height 8
click at [235, 240] on div "LIBAS ART" at bounding box center [268, 245] width 366 height 25
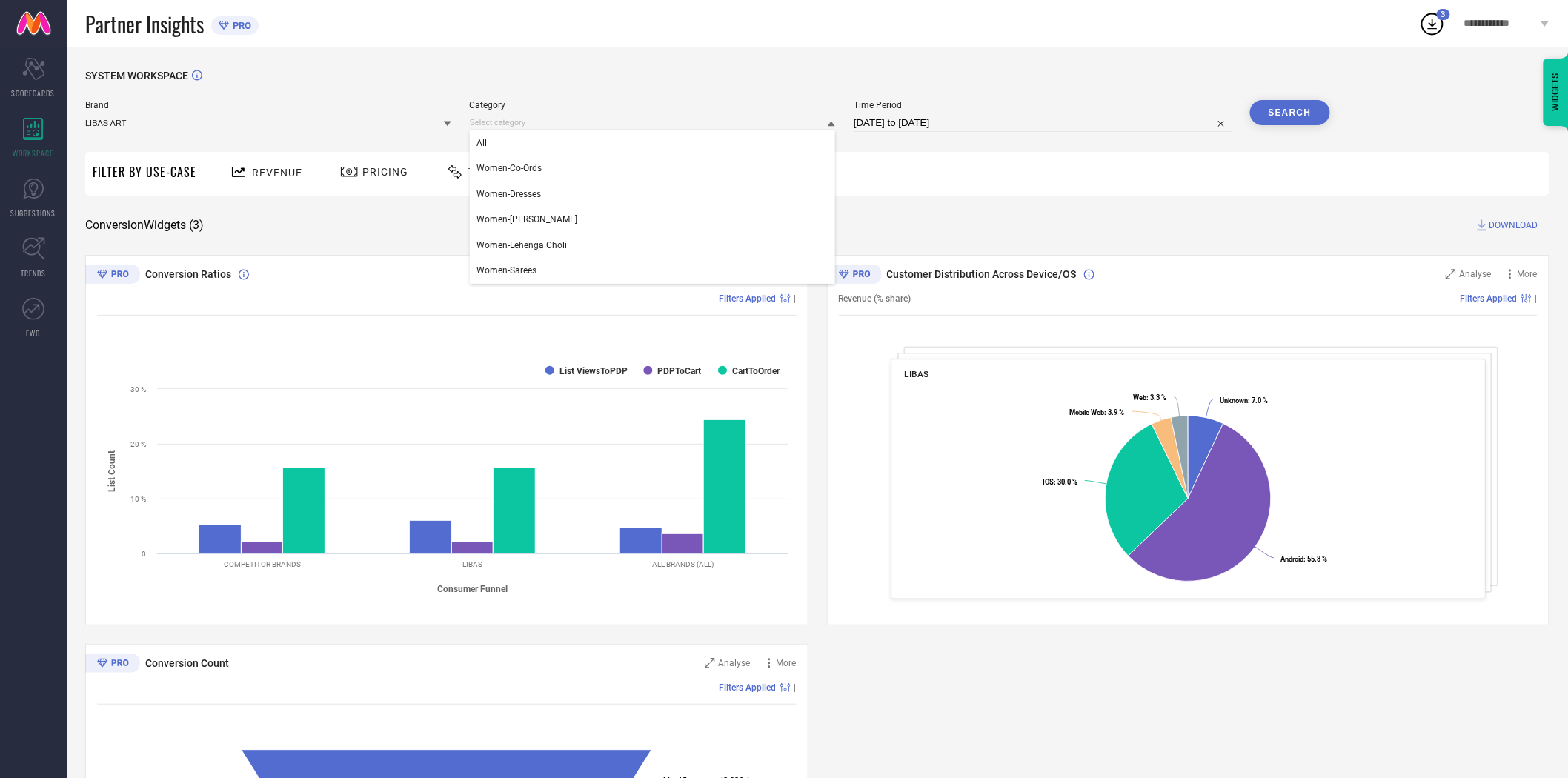
click at [568, 127] on input at bounding box center [652, 122] width 366 height 16
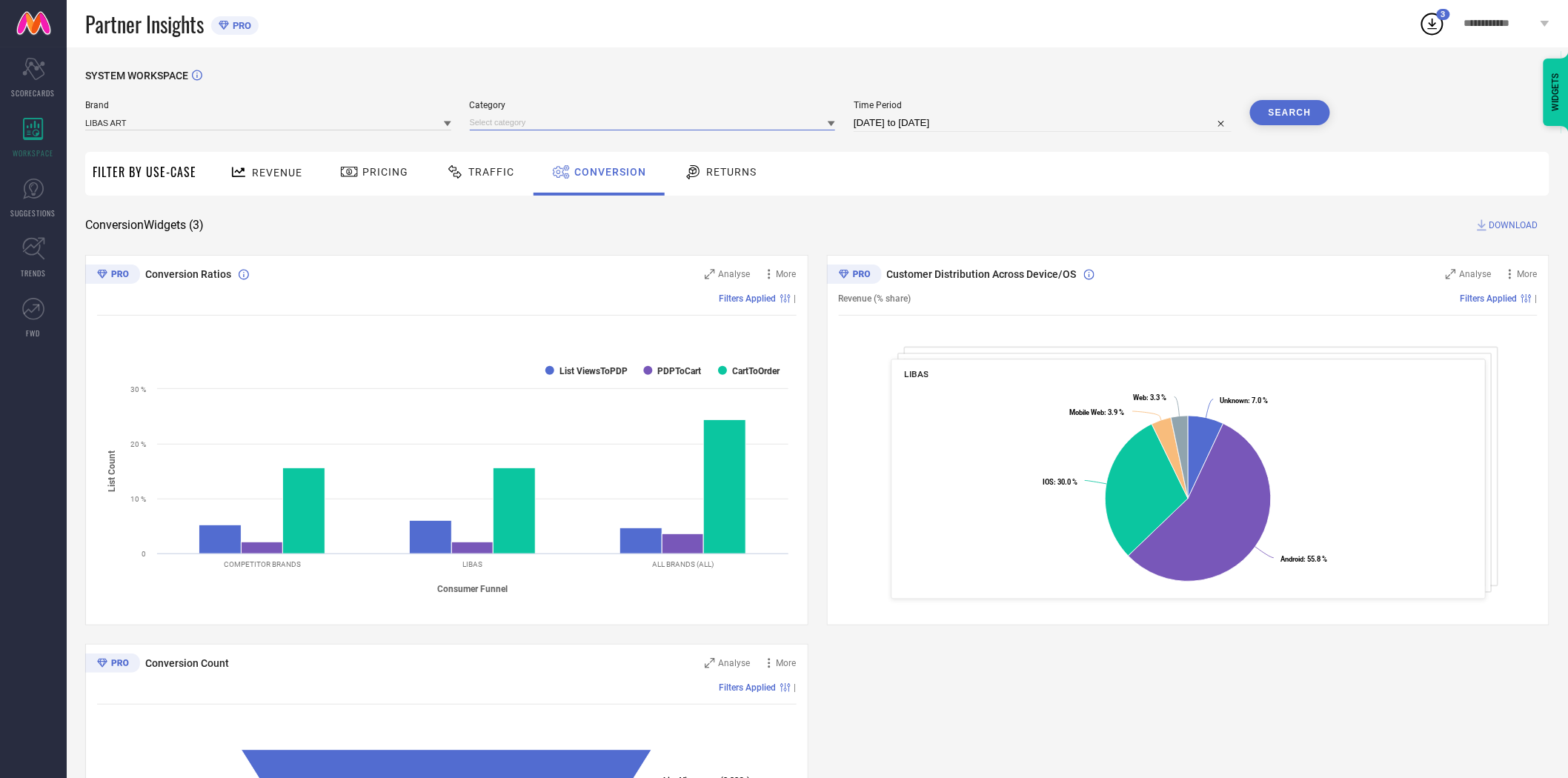
click at [559, 123] on input at bounding box center [652, 122] width 366 height 16
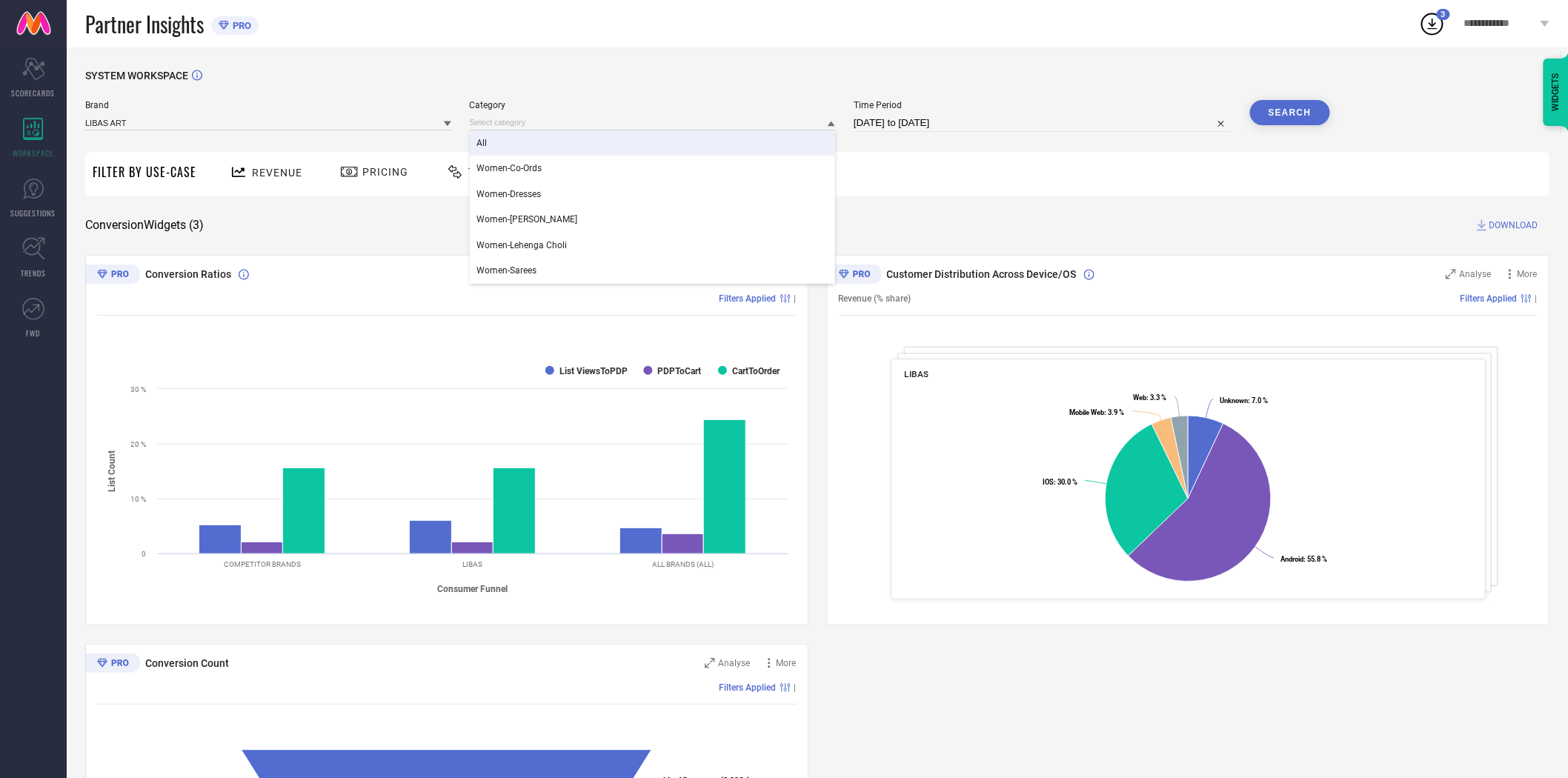
click at [529, 139] on div "All" at bounding box center [652, 143] width 366 height 25
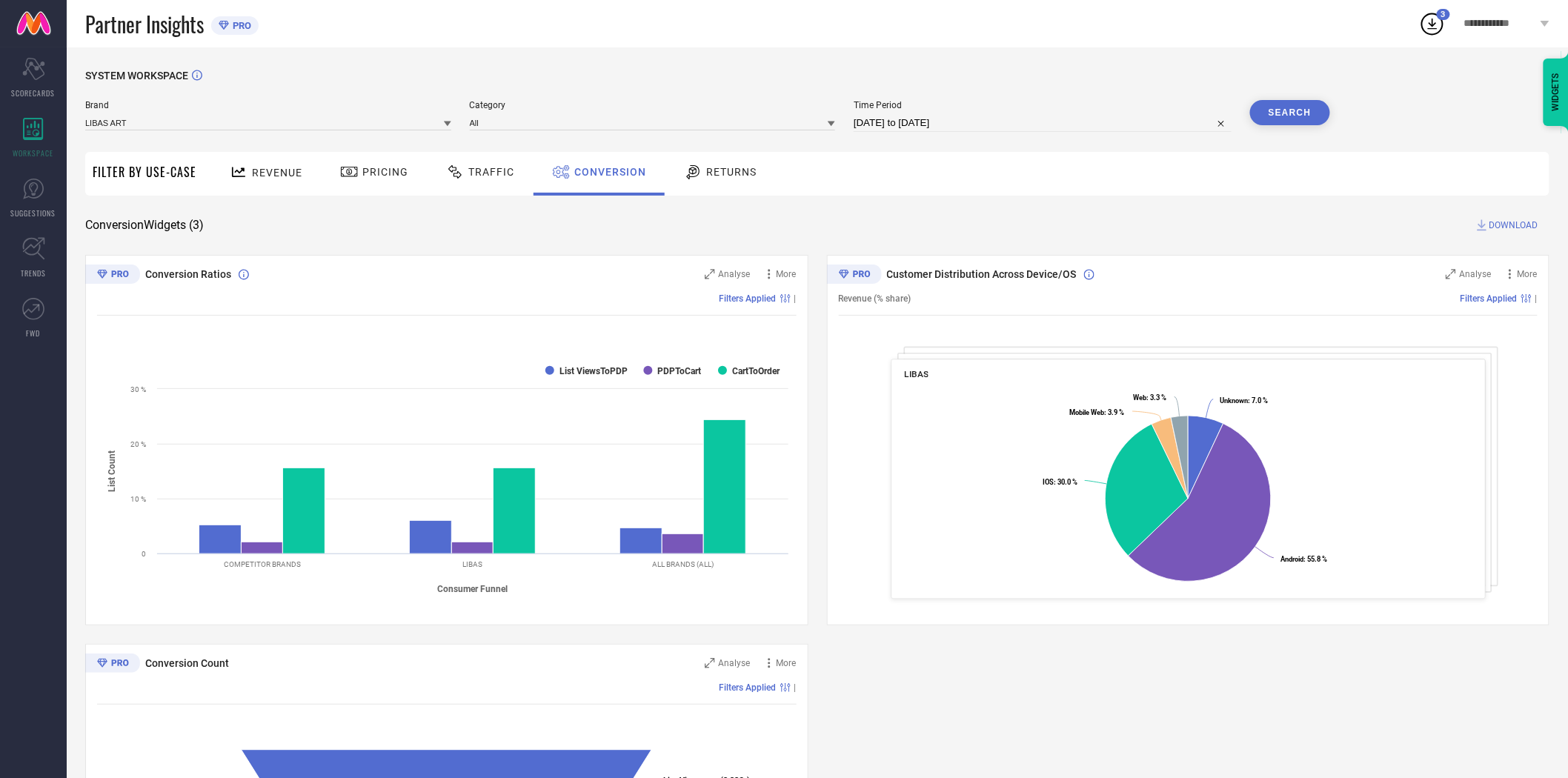
click at [1279, 114] on button "Search" at bounding box center [1290, 112] width 80 height 25
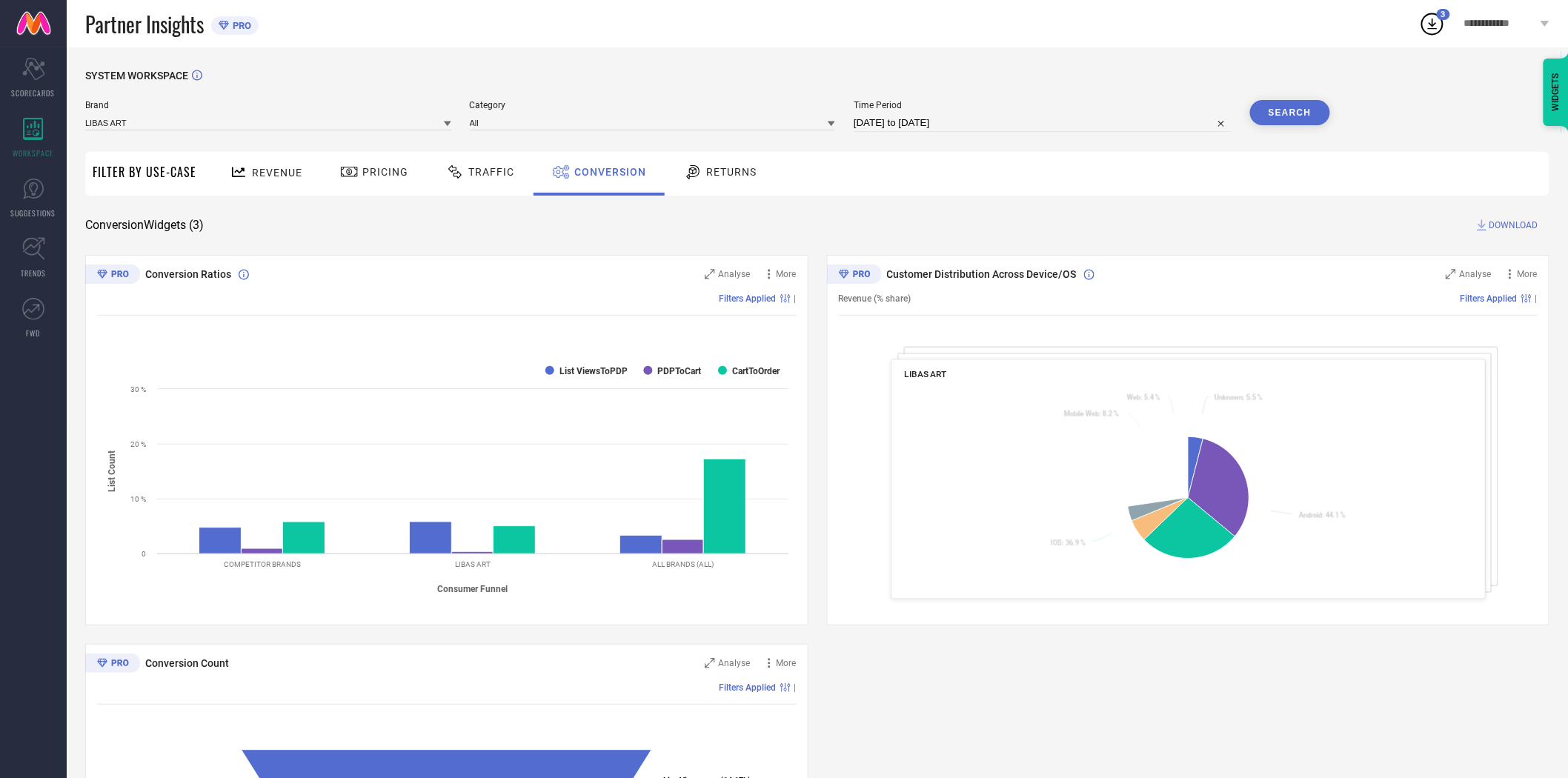
click at [1421, 223] on span "DOWNLOAD" at bounding box center [1513, 226] width 49 height 15
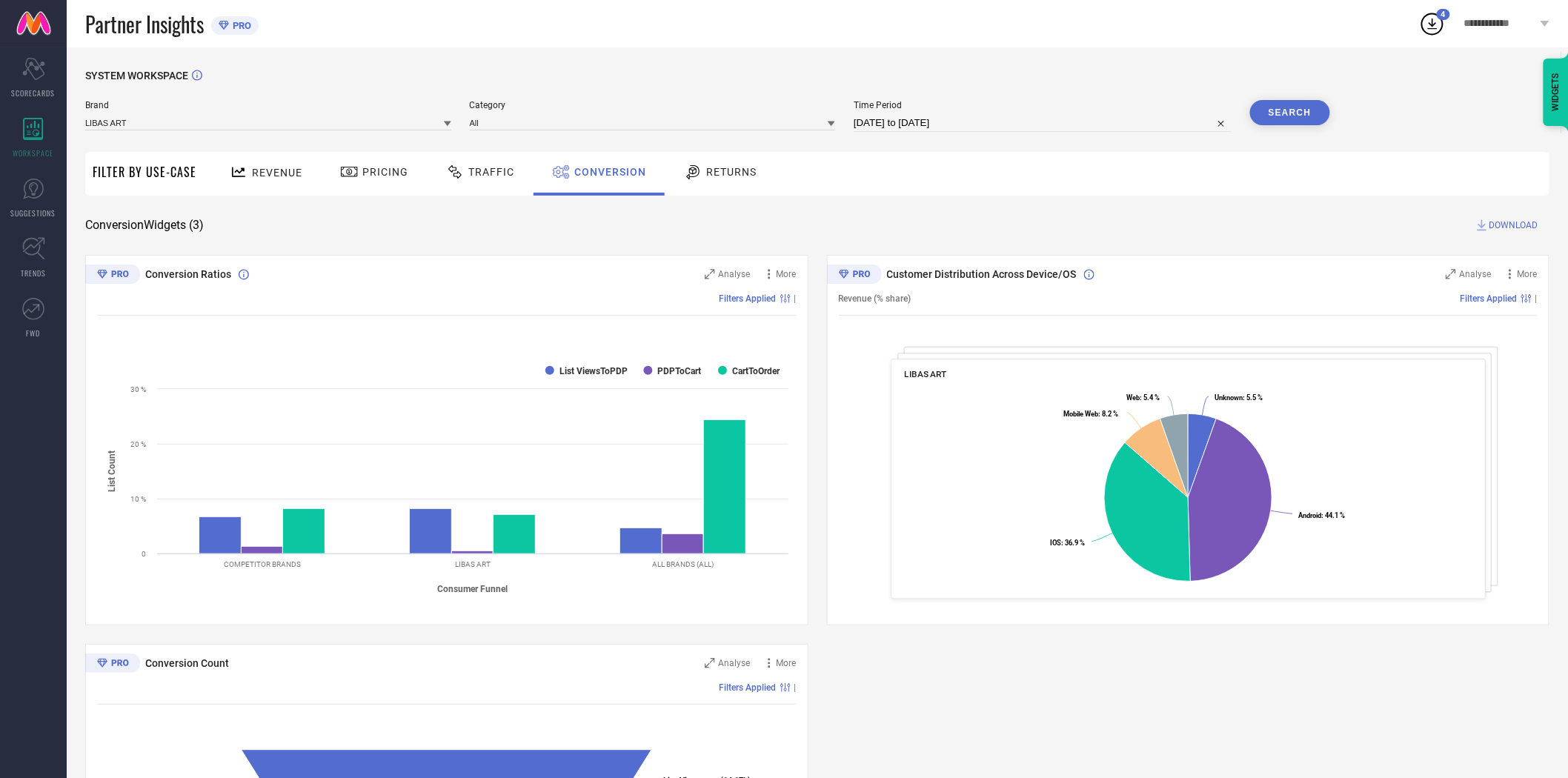
click at [446, 120] on icon at bounding box center [448, 124] width 8 height 8
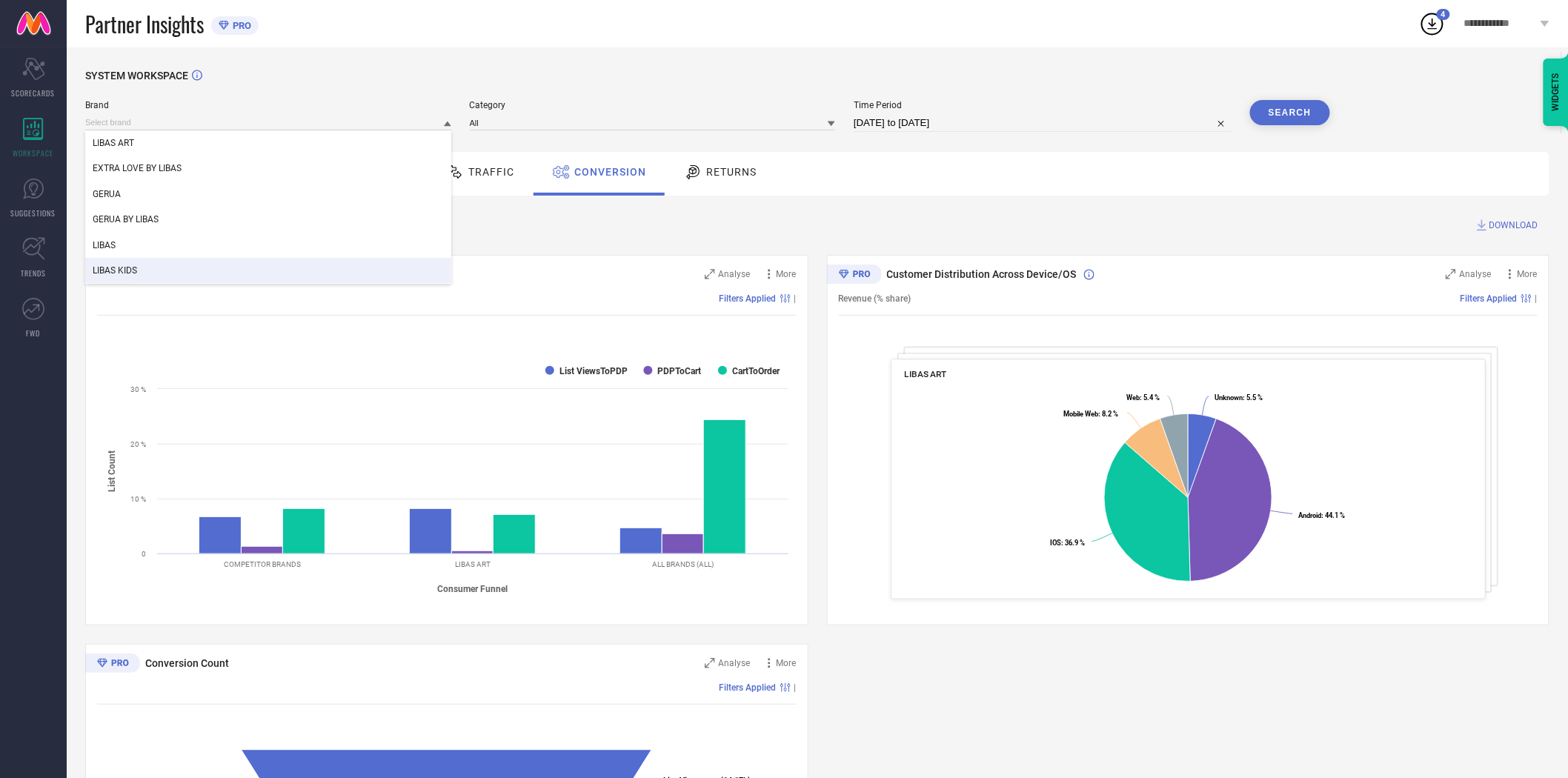
click at [232, 270] on div "LIBAS KIDS" at bounding box center [268, 270] width 366 height 25
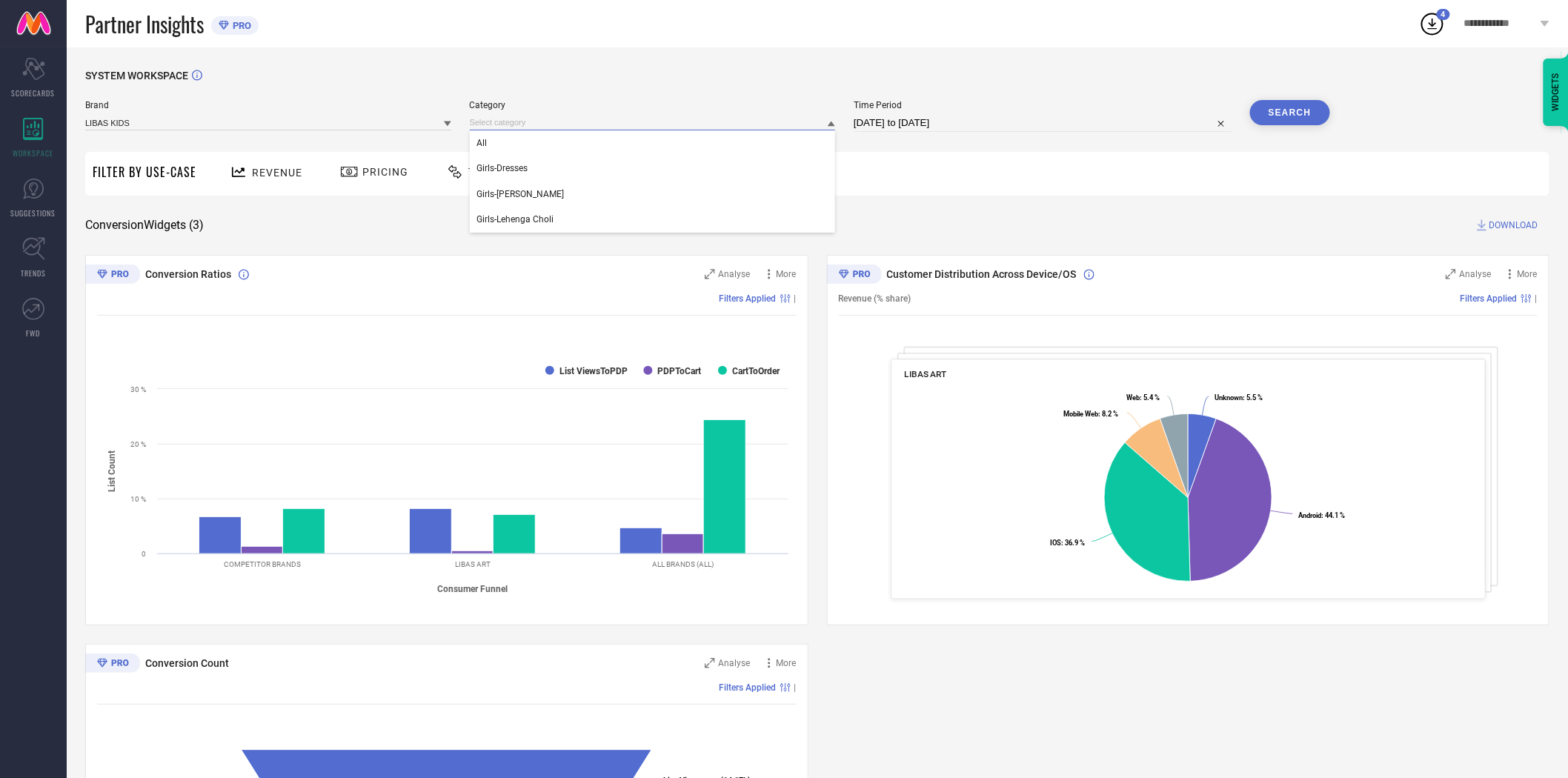
click at [571, 127] on input at bounding box center [652, 122] width 366 height 16
click at [569, 123] on input at bounding box center [652, 122] width 366 height 16
click at [525, 143] on div "All" at bounding box center [652, 143] width 366 height 25
click at [1275, 106] on button "Search" at bounding box center [1290, 112] width 80 height 25
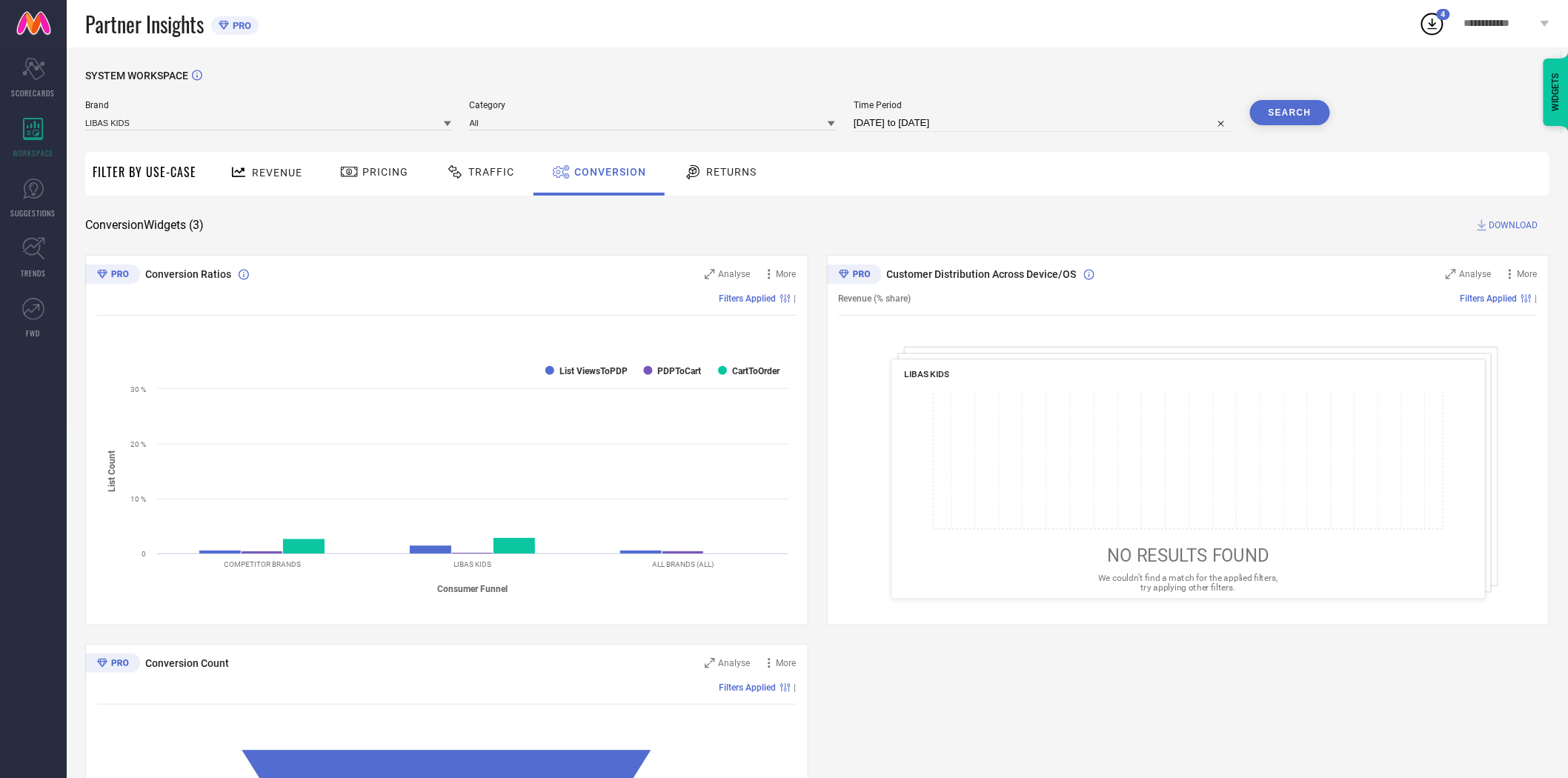
click at [1421, 220] on span "DOWNLOAD" at bounding box center [1513, 226] width 49 height 15
